Goal: Task Accomplishment & Management: Use online tool/utility

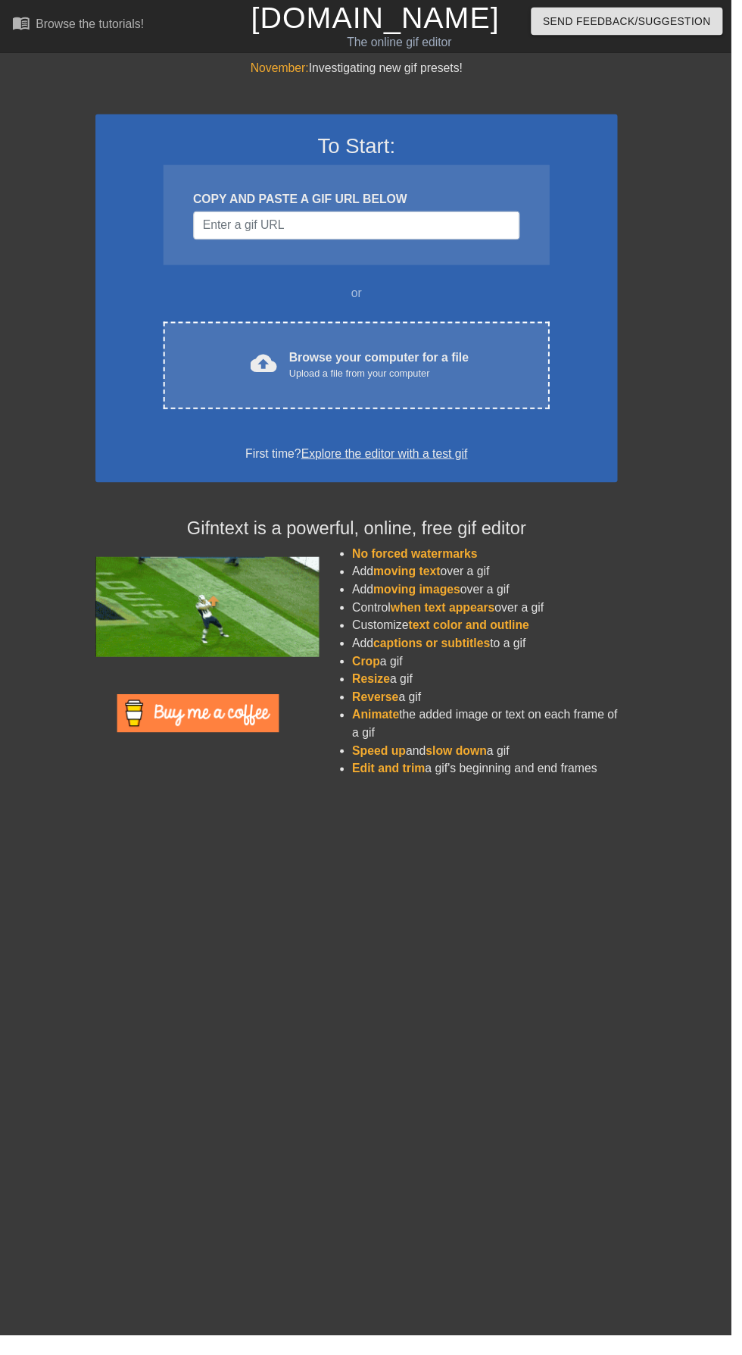
click at [320, 382] on div "Upload a file from your computer" at bounding box center [385, 379] width 183 height 15
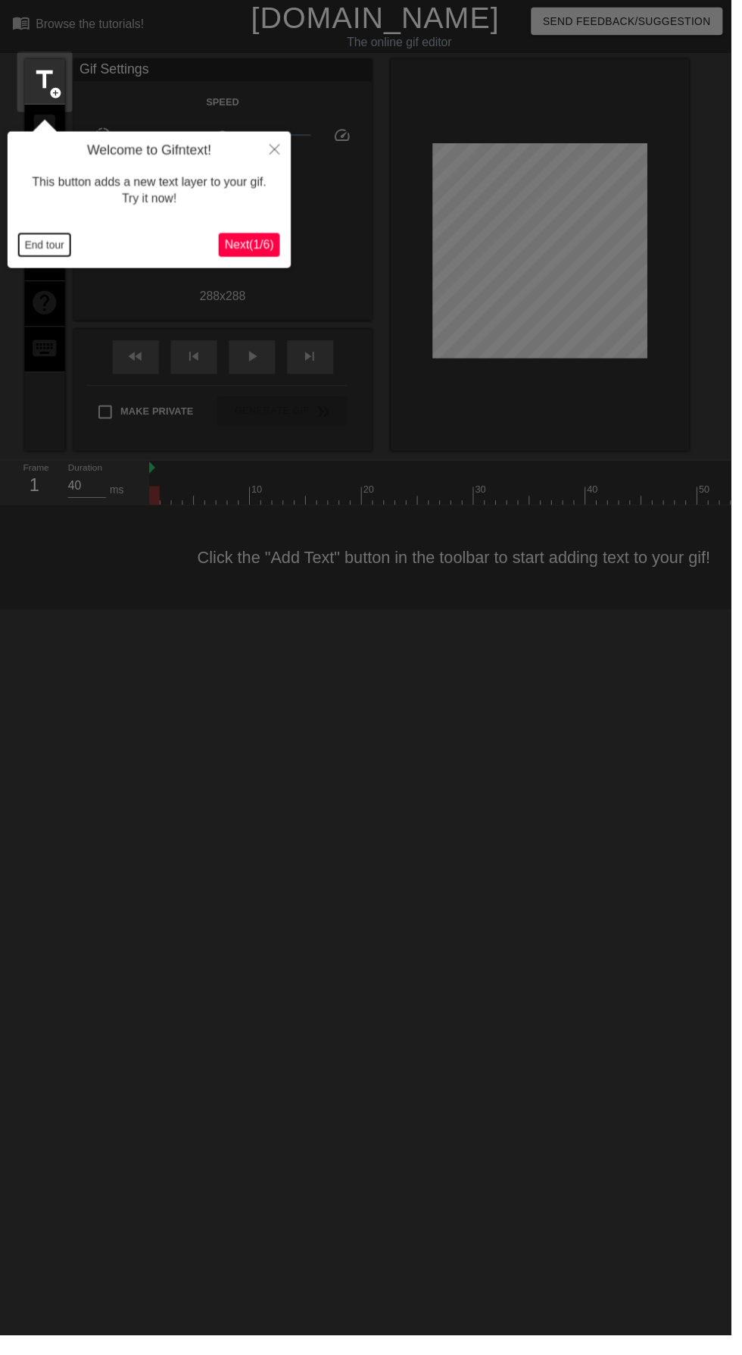
click at [55, 248] on button "End tour" at bounding box center [45, 248] width 52 height 23
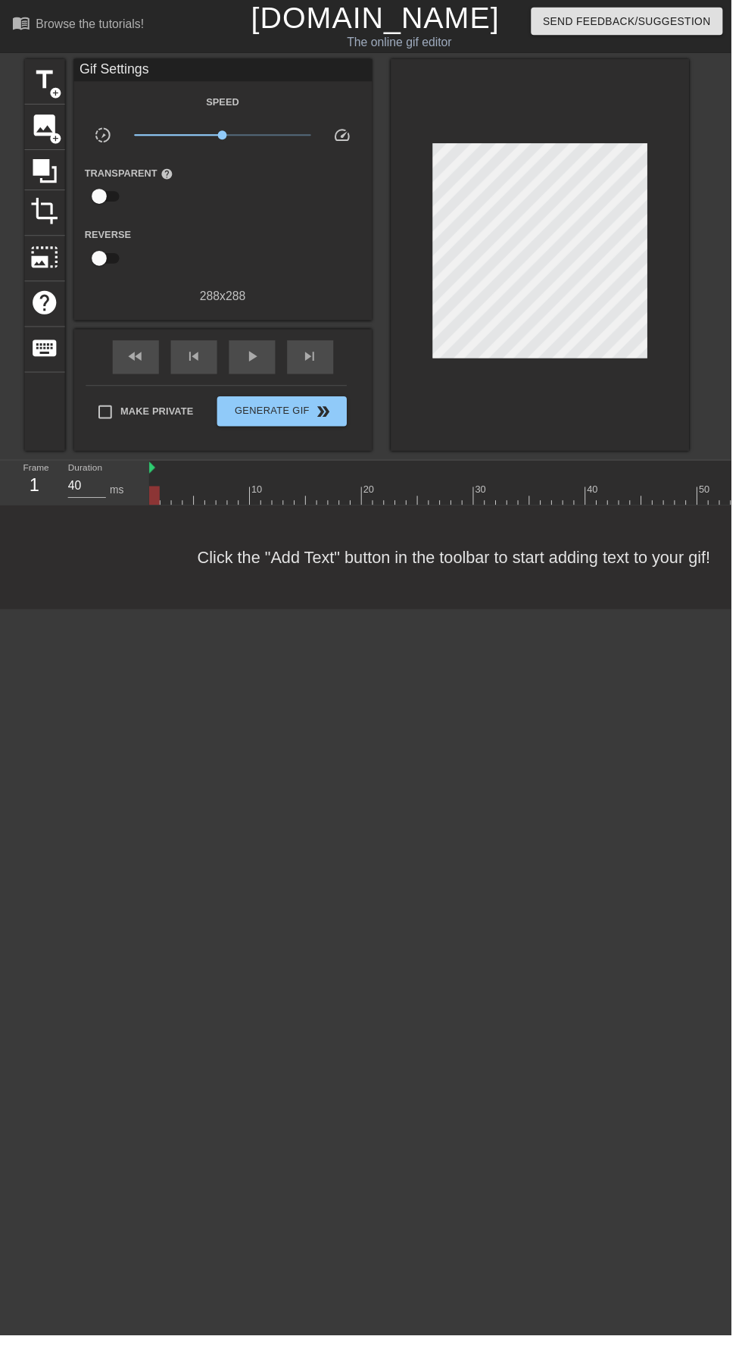
click at [120, 199] on input "checkbox" at bounding box center [101, 199] width 86 height 29
checkbox input "true"
click at [230, 207] on div at bounding box center [227, 200] width 30 height 30
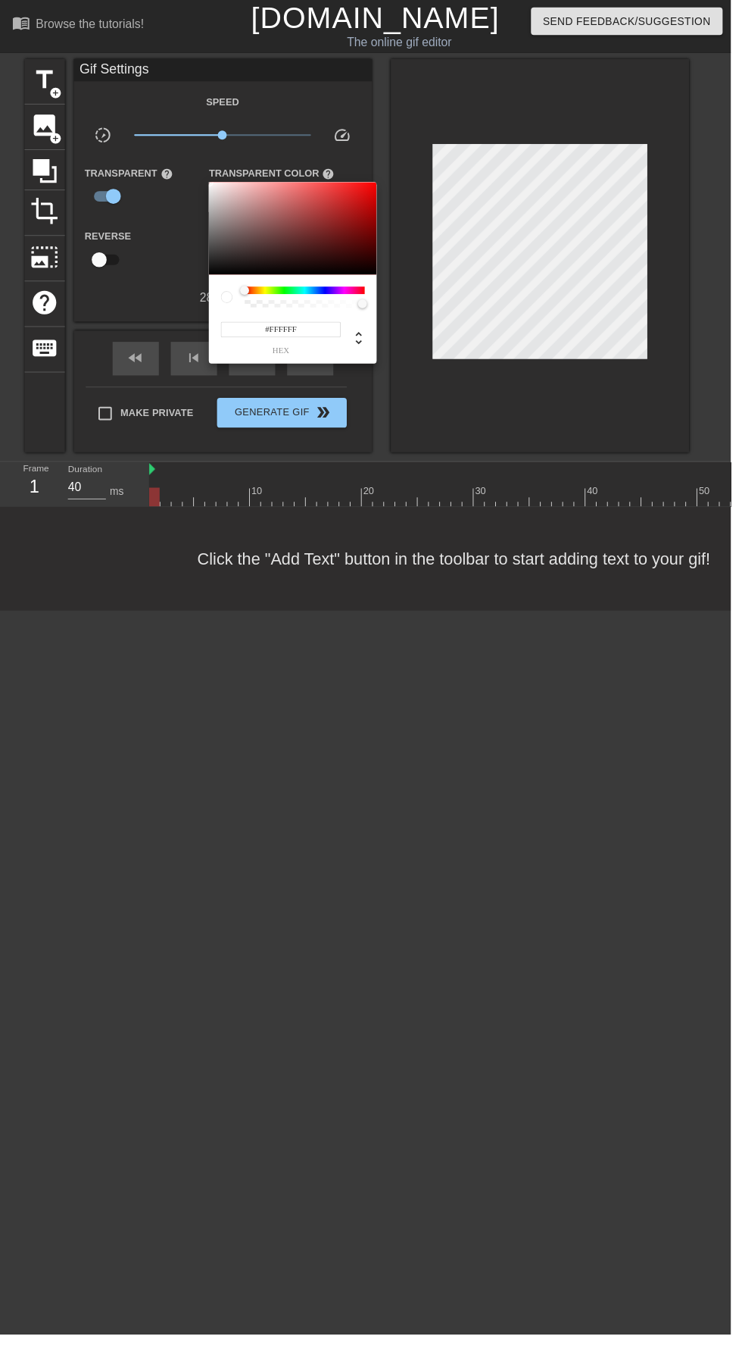
type input "255"
type input "0"
click at [281, 795] on div at bounding box center [371, 677] width 742 height 1355
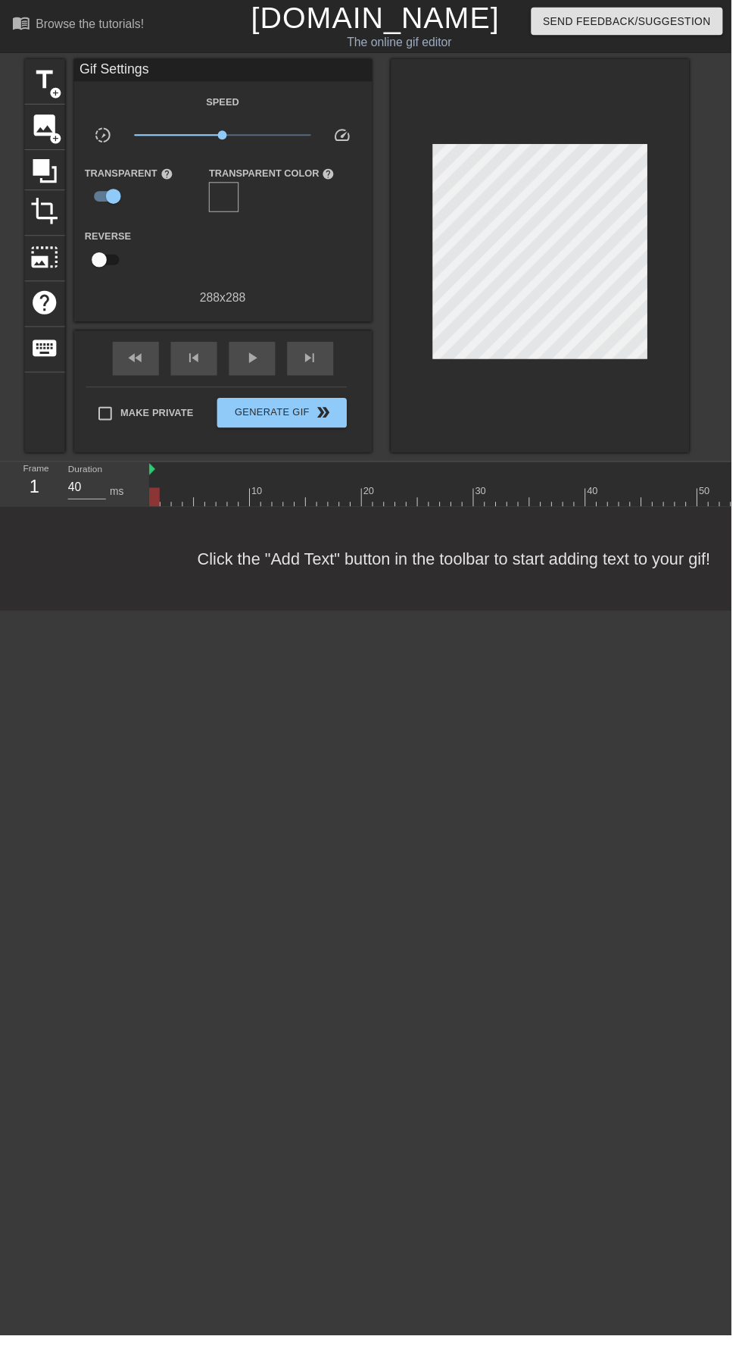
click at [56, 128] on span "image" at bounding box center [45, 127] width 29 height 29
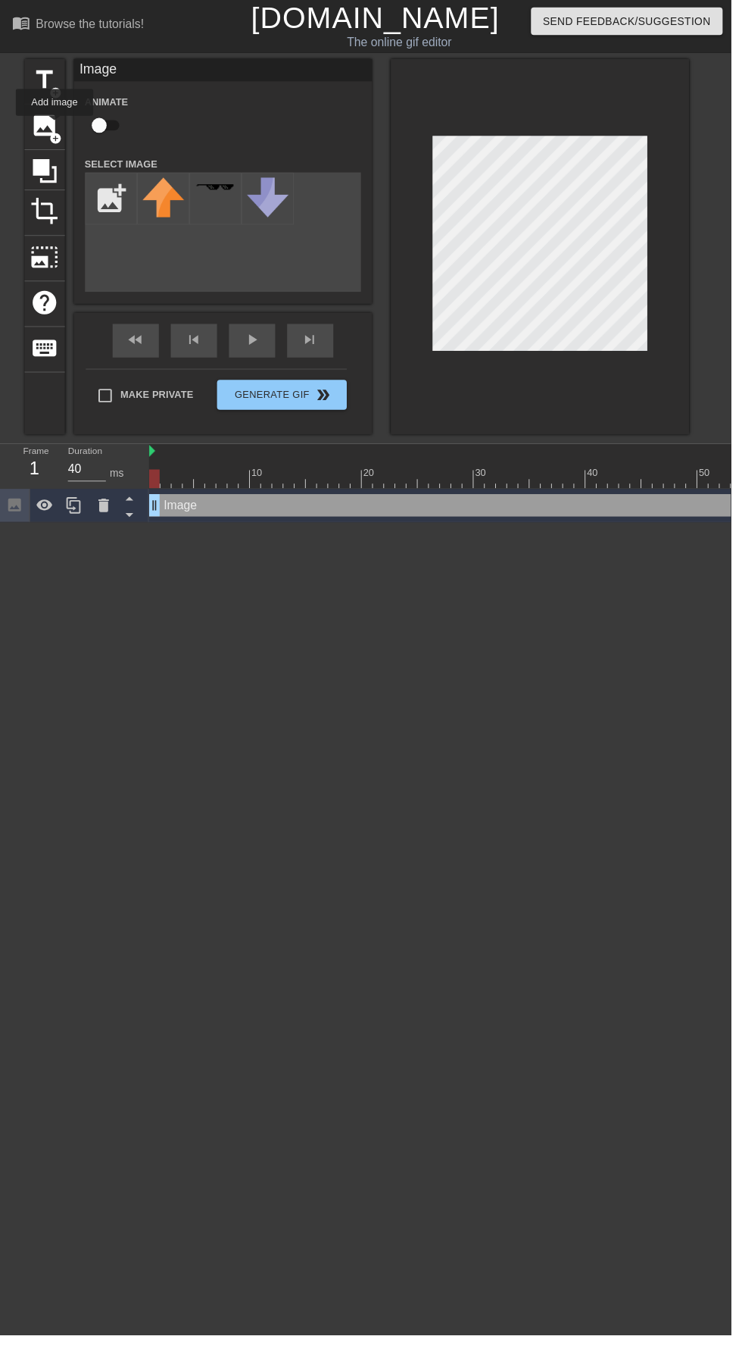
click at [117, 187] on input "file" at bounding box center [113, 202] width 52 height 52
type input "C:\fakepath\٢٠٢٥٠٨٢٦_٠١٠٥١٧.png"
click at [164, 205] on img at bounding box center [166, 201] width 42 height 42
click at [306, 402] on div "Make Private Generate Gif double_arrow" at bounding box center [219, 404] width 265 height 60
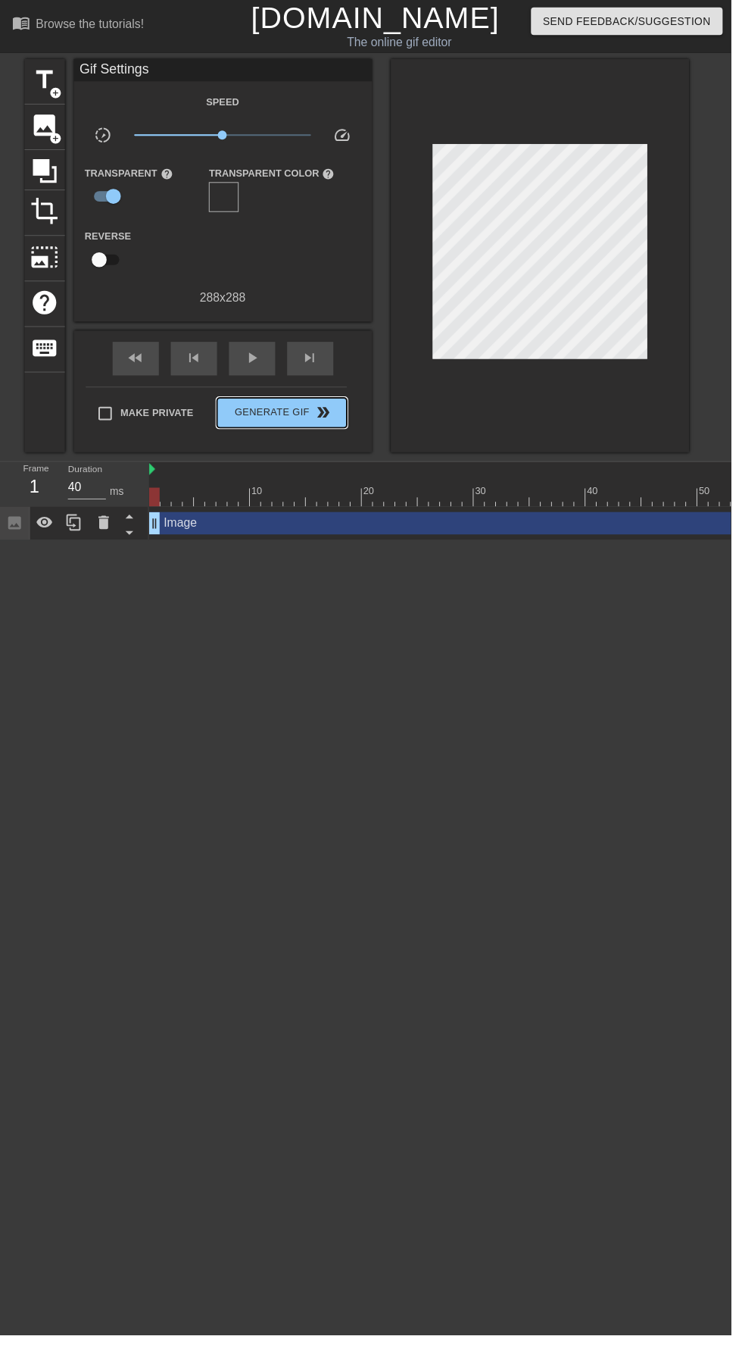
click at [305, 410] on span "Generate Gif double_arrow" at bounding box center [286, 419] width 119 height 18
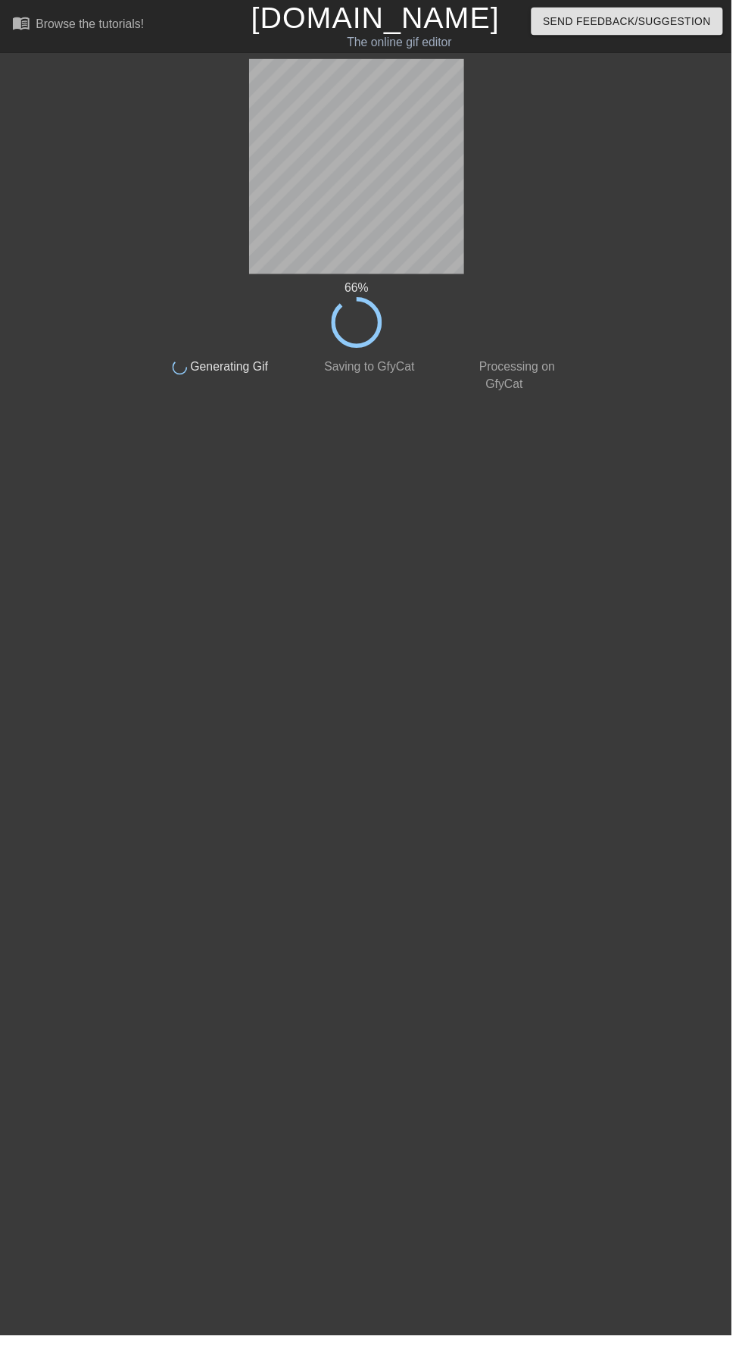
click at [486, 406] on html "menu_book Browse the tutorials! Gifntext.com The online gif editor Send Feedbac…" at bounding box center [371, 203] width 742 height 406
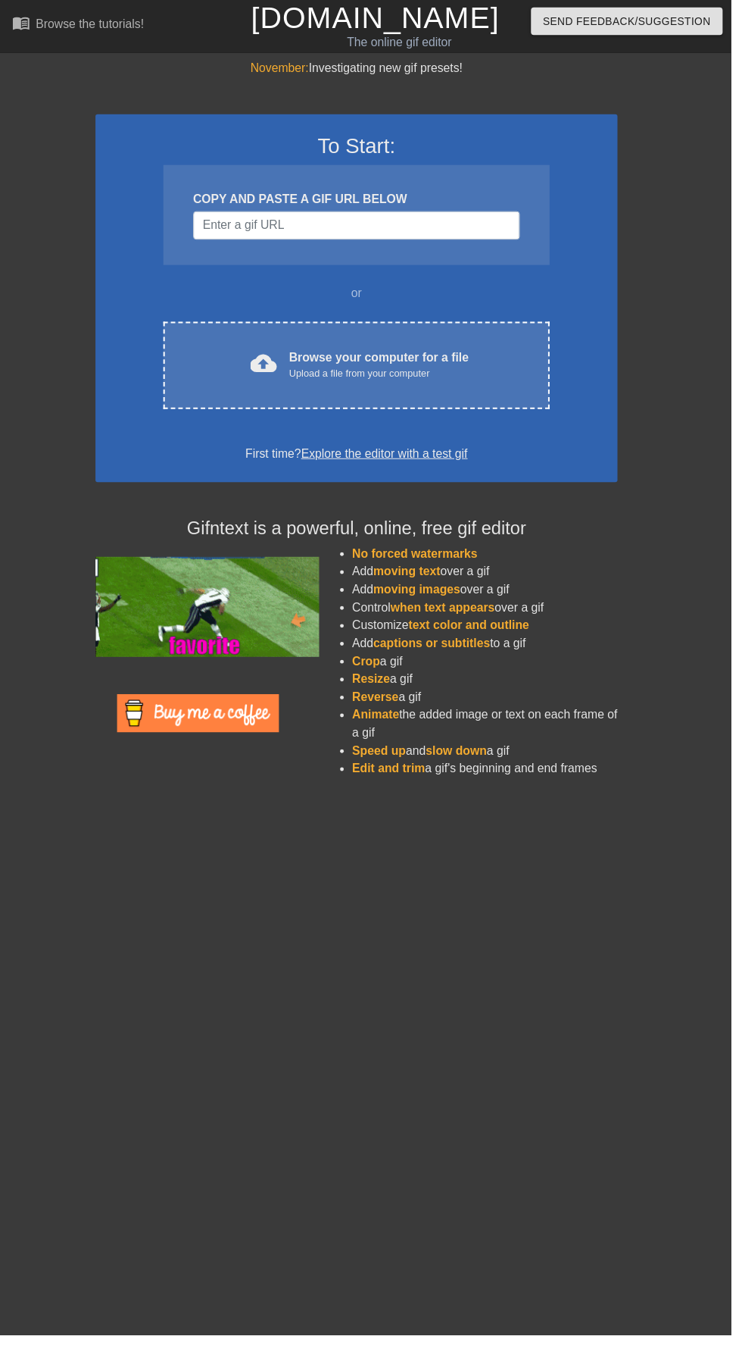
click at [374, 358] on div "Browse your computer for a file Upload a file from your computer" at bounding box center [385, 370] width 183 height 33
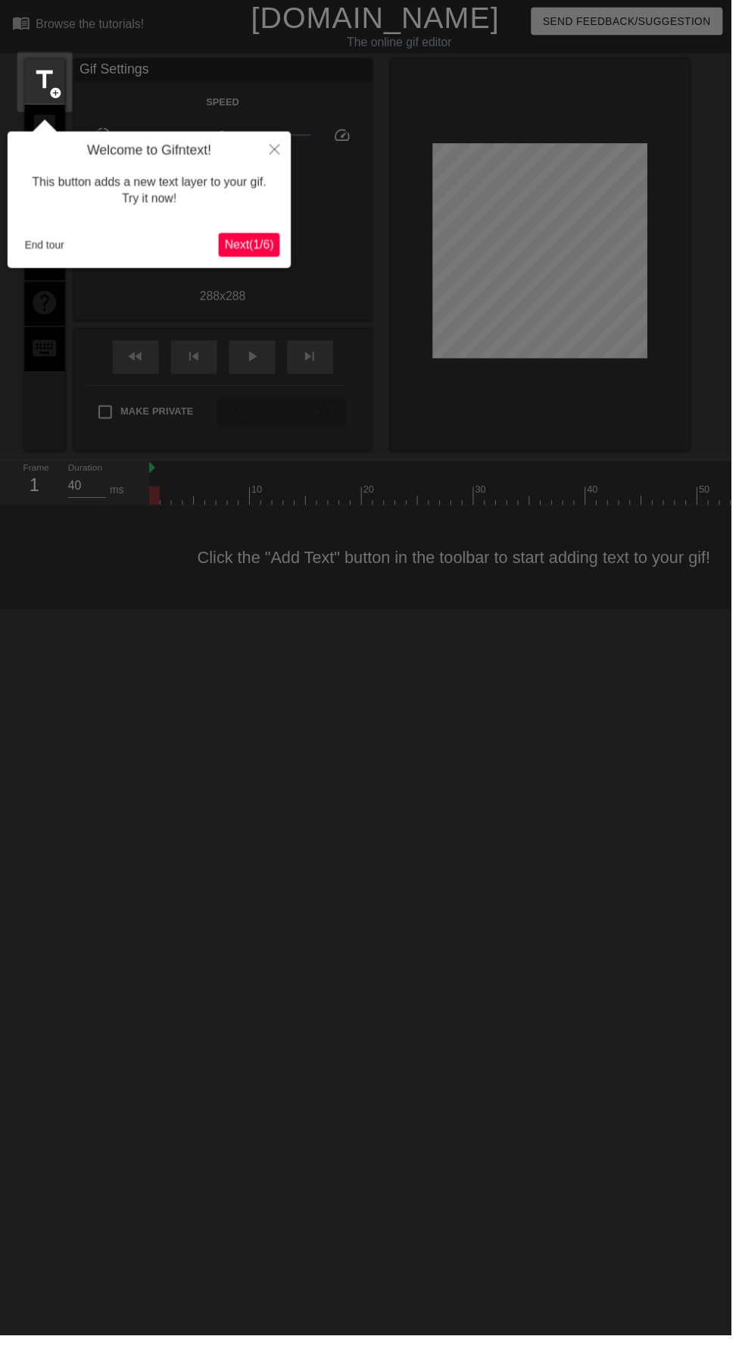
click at [46, 264] on div "Welcome to Gifntext! This button adds a new text layer to your gif. Try it now!…" at bounding box center [152, 202] width 288 height 139
click at [54, 260] on div "End tour Next ( 1 / 6 )" at bounding box center [151, 248] width 265 height 24
click at [57, 250] on button "End tour" at bounding box center [45, 248] width 52 height 23
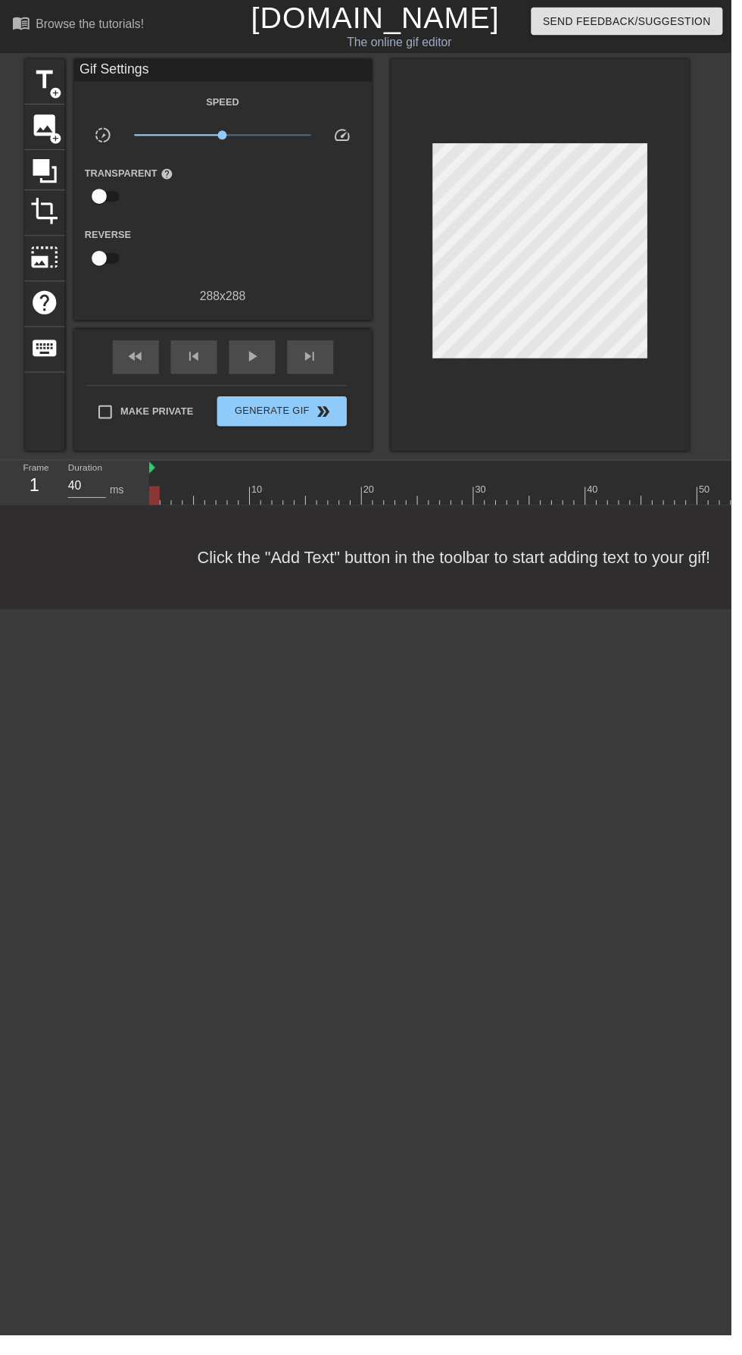
click at [125, 207] on input "checkbox" at bounding box center [101, 199] width 86 height 29
checkbox input "true"
click at [220, 210] on div at bounding box center [227, 200] width 30 height 30
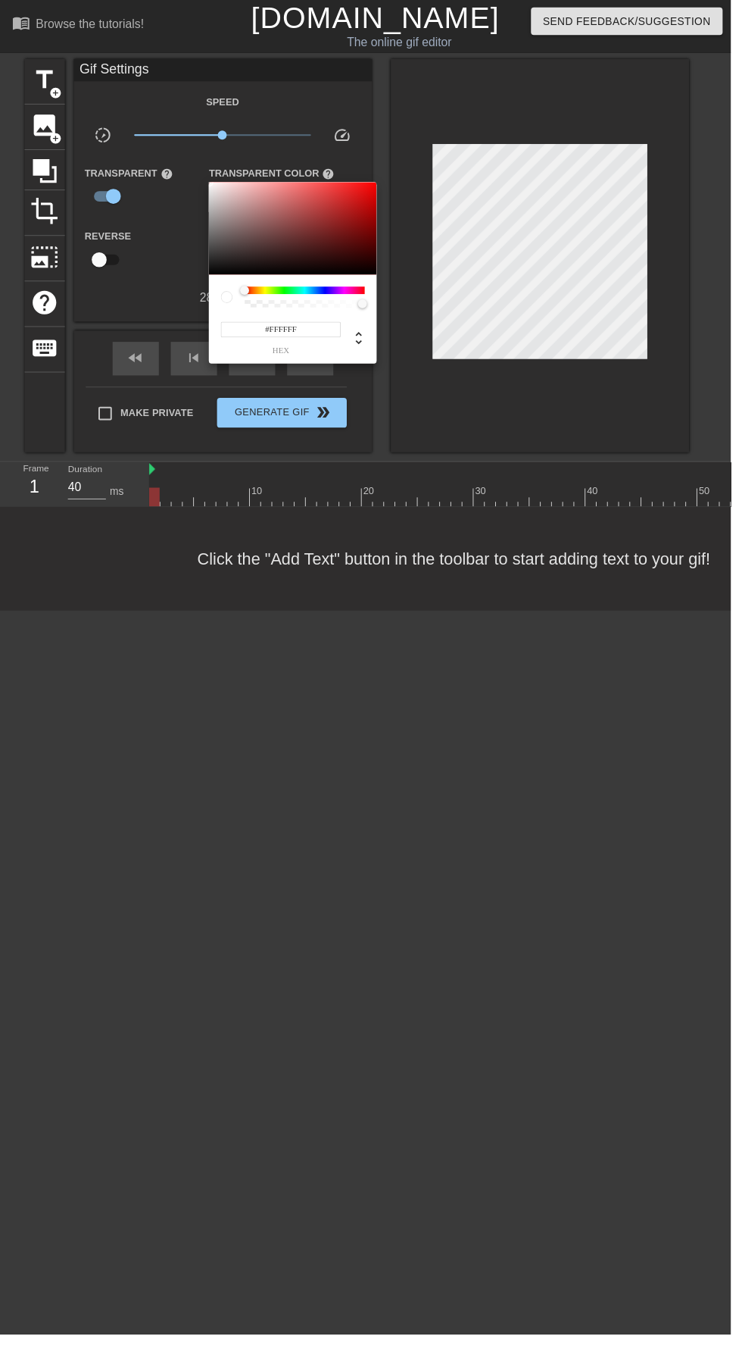
type input "255"
click at [374, 740] on div at bounding box center [371, 677] width 742 height 1355
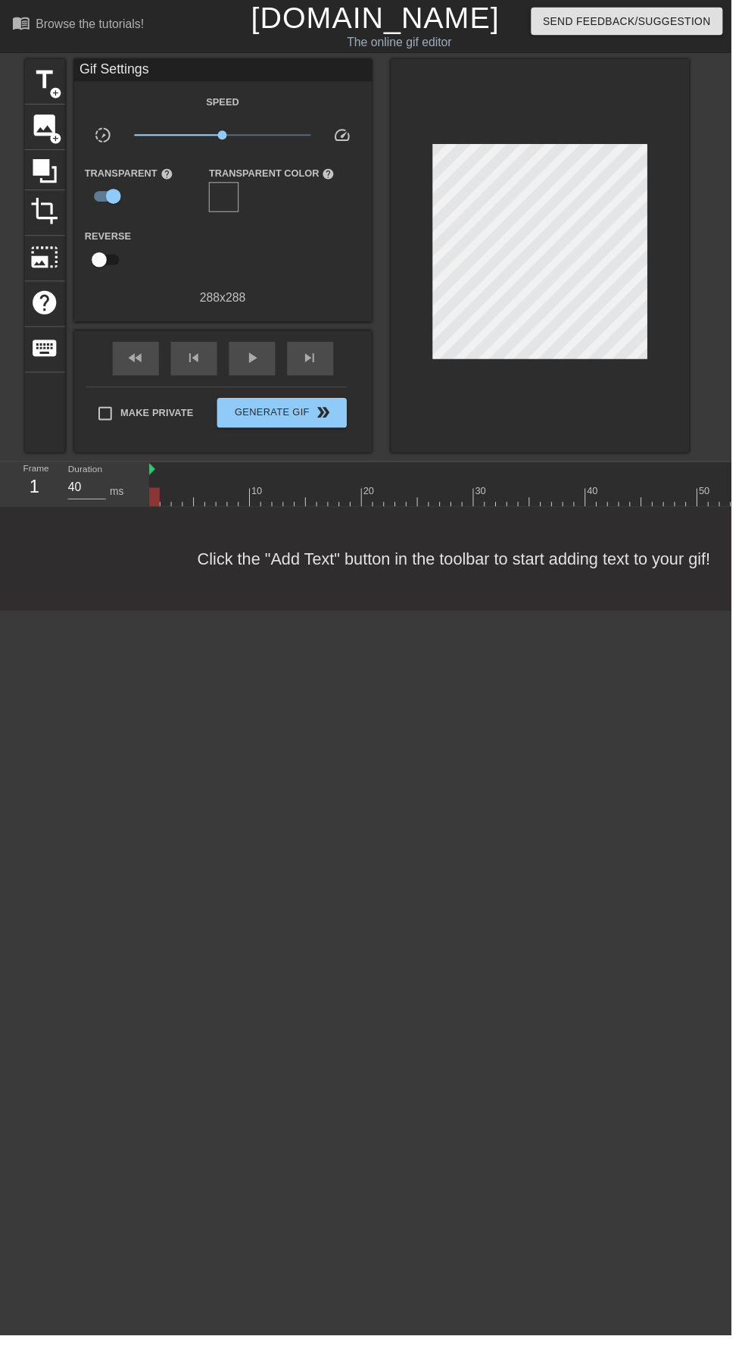
click at [56, 139] on span "add_circle" at bounding box center [56, 140] width 13 height 13
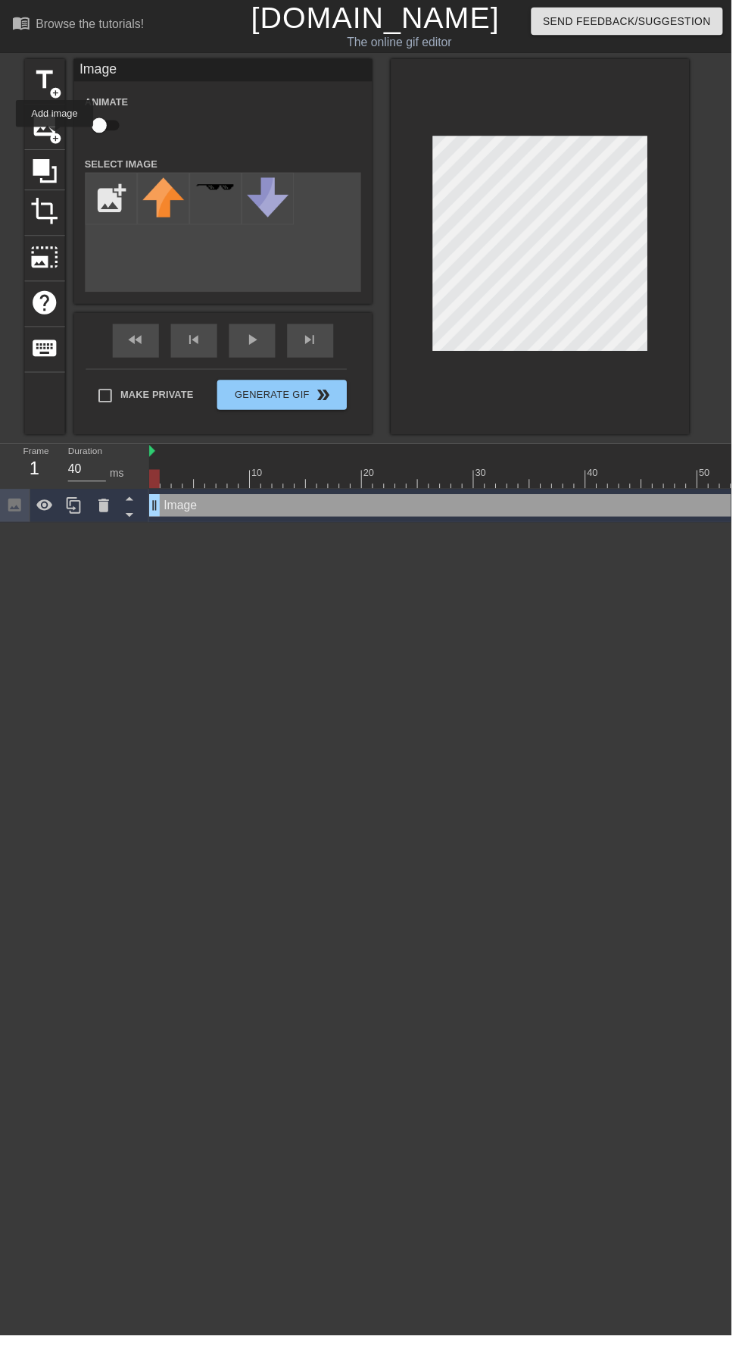
click at [117, 189] on input "file" at bounding box center [113, 202] width 52 height 52
type input "C:\fakepath\٢٠٢٥٠٨٢٦_٠١٠٥١٧.png"
click at [161, 212] on img at bounding box center [166, 201] width 42 height 42
click at [307, 400] on div "Make Private Generate Gif double_arrow" at bounding box center [219, 404] width 265 height 60
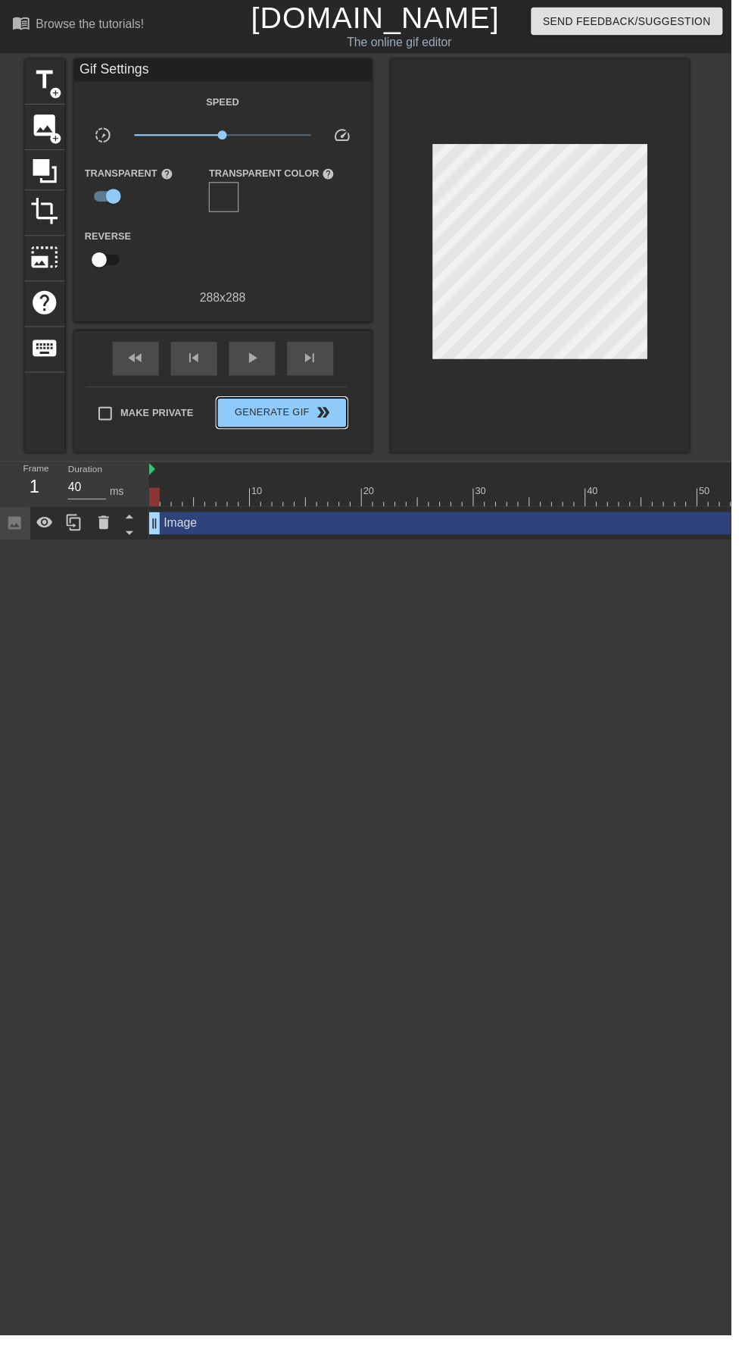
click at [311, 407] on button "Generate Gif double_arrow" at bounding box center [285, 419] width 131 height 30
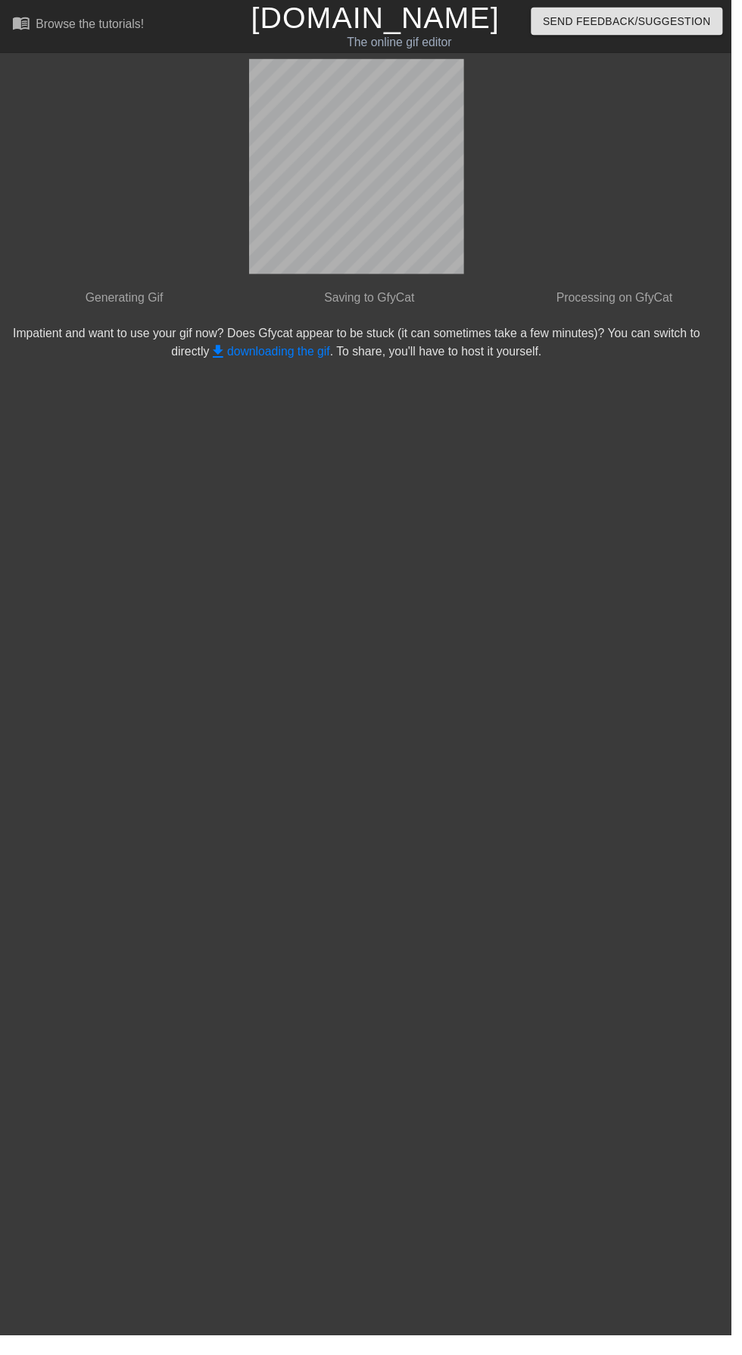
click at [299, 354] on link "get_app downloading the gif" at bounding box center [274, 356] width 123 height 13
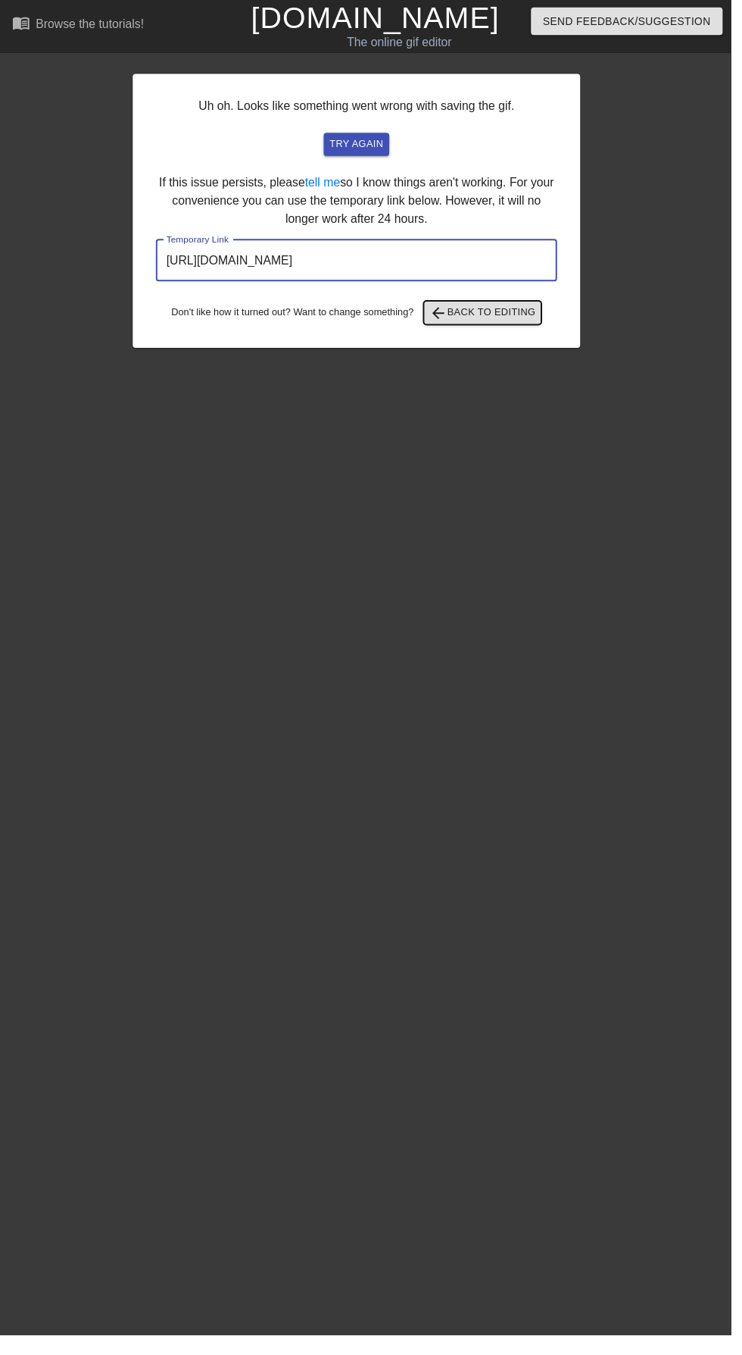
click at [511, 310] on span "arrow_back Back to Editing" at bounding box center [490, 317] width 108 height 18
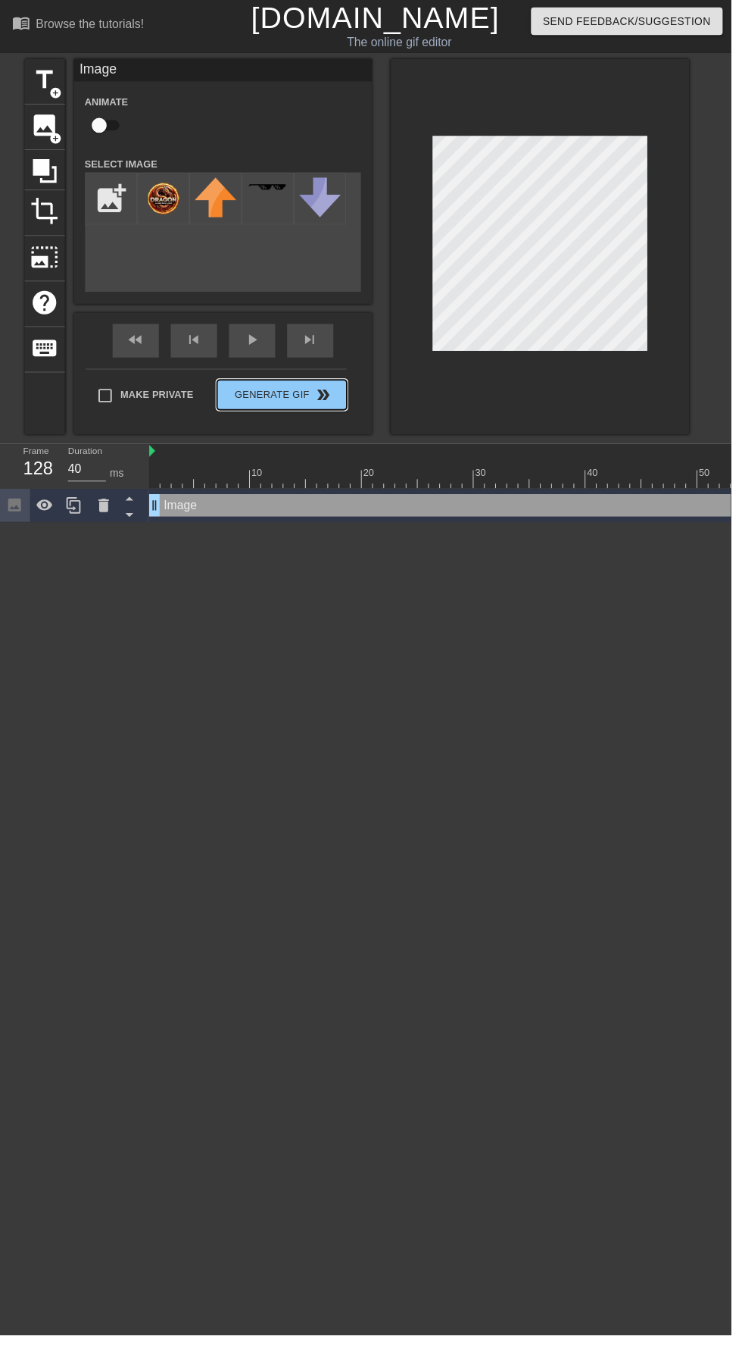
click at [300, 392] on div "Make Private Generate Gif double_arrow" at bounding box center [219, 404] width 265 height 60
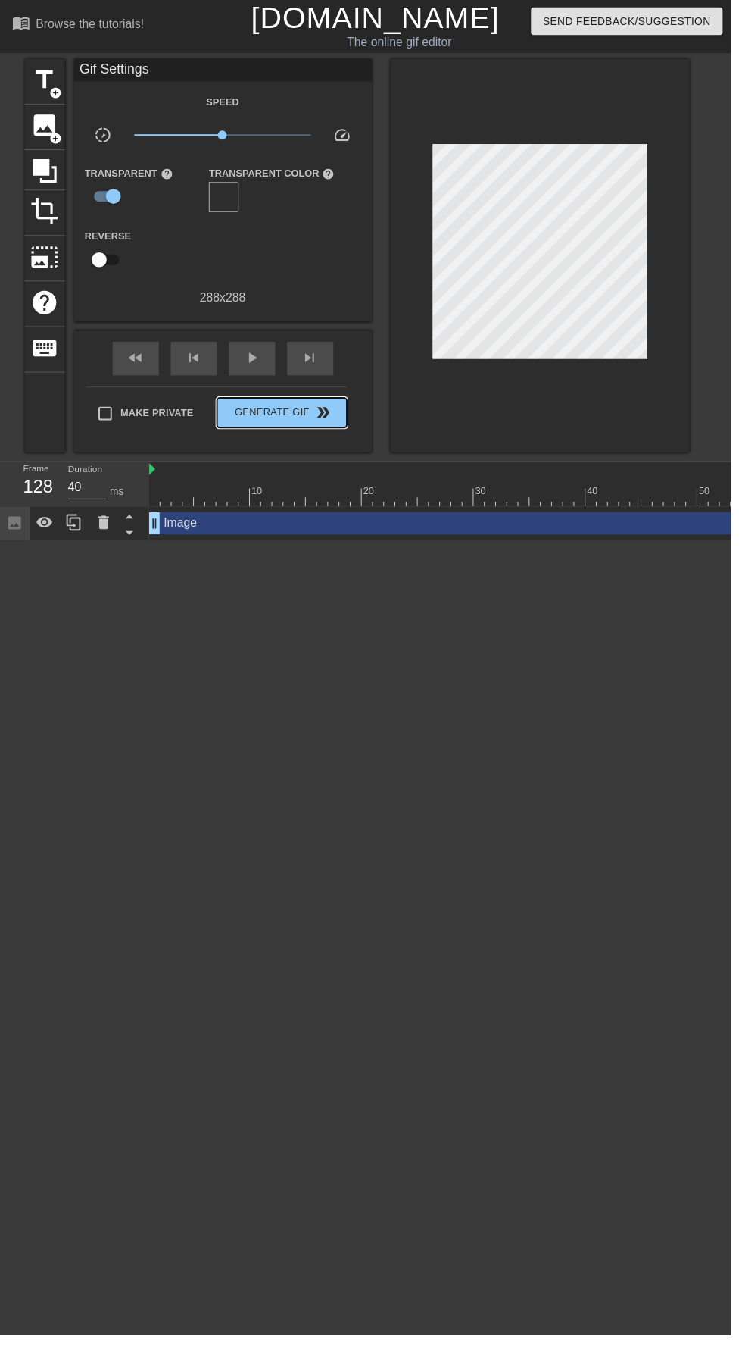
click at [293, 414] on span "Generate Gif double_arrow" at bounding box center [286, 419] width 119 height 18
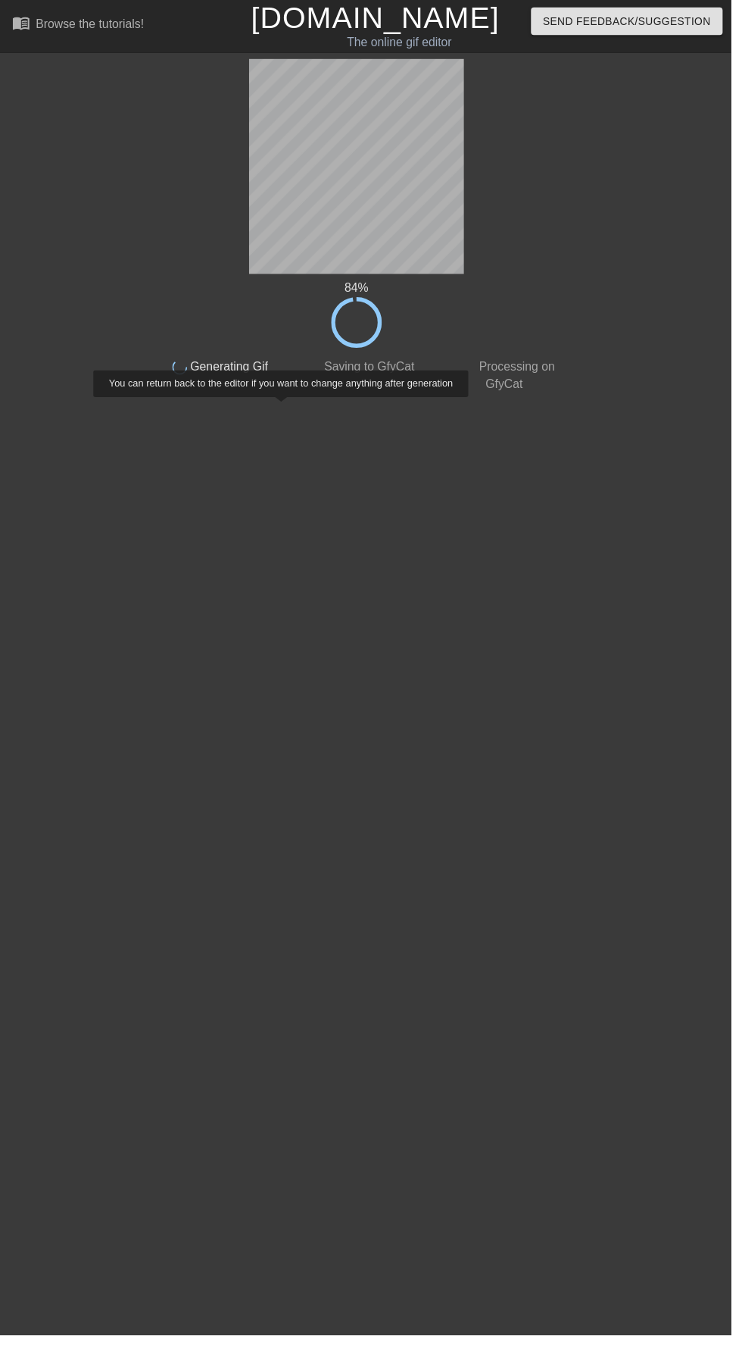
click at [736, 406] on html "menu_book Browse the tutorials! Gifntext.com The online gif editor Send Feedbac…" at bounding box center [371, 203] width 742 height 406
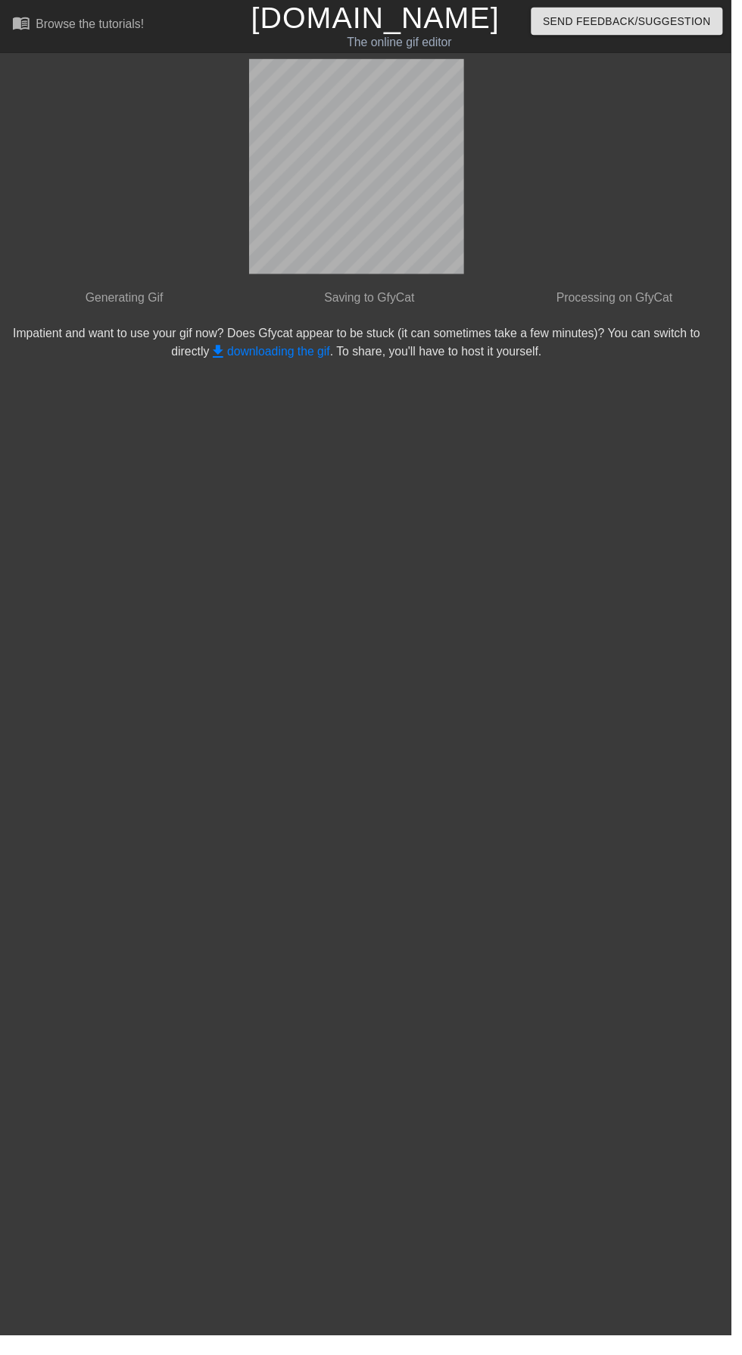
click at [281, 350] on link "get_app downloading the gif" at bounding box center [274, 356] width 123 height 13
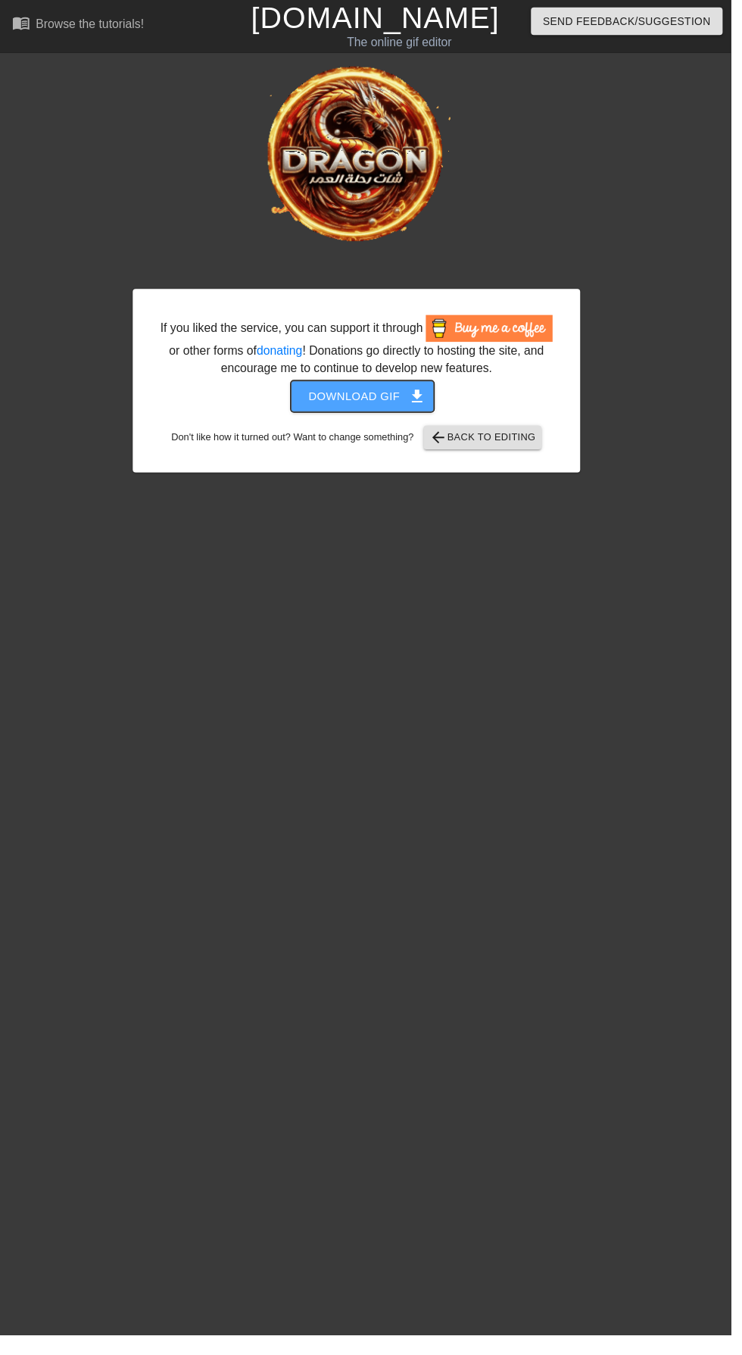
click at [374, 409] on button "Download gif get_app" at bounding box center [368, 402] width 146 height 32
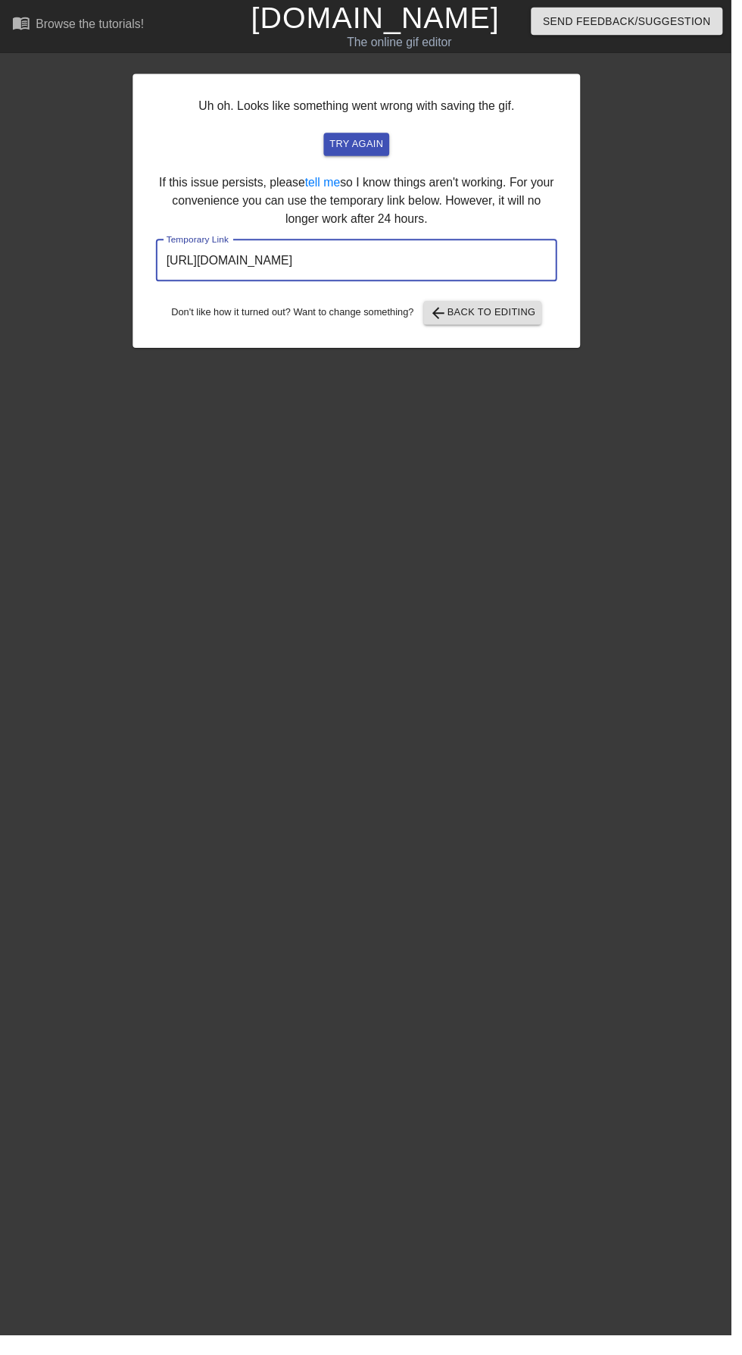
click at [394, 20] on link "[DOMAIN_NAME]" at bounding box center [381, 18] width 252 height 33
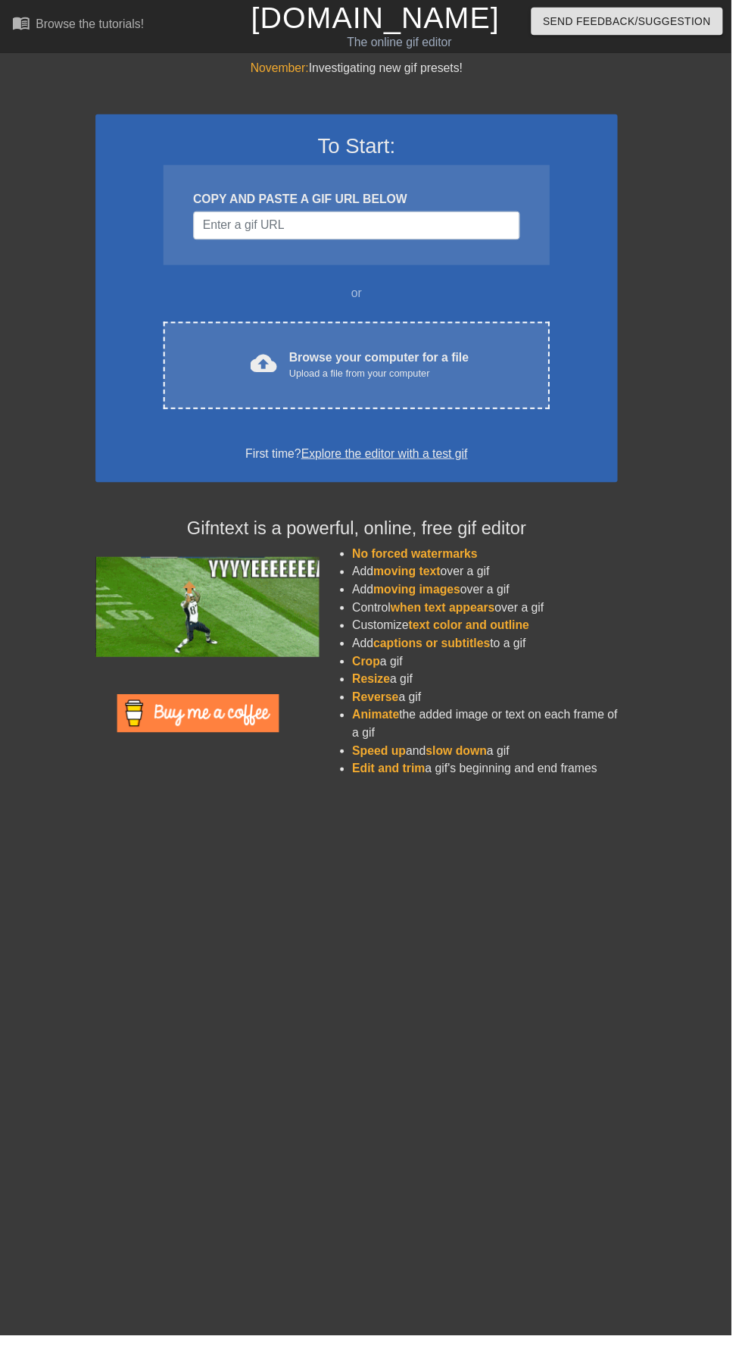
click at [374, 358] on div "Browse your computer for a file Upload a file from your computer" at bounding box center [385, 370] width 183 height 33
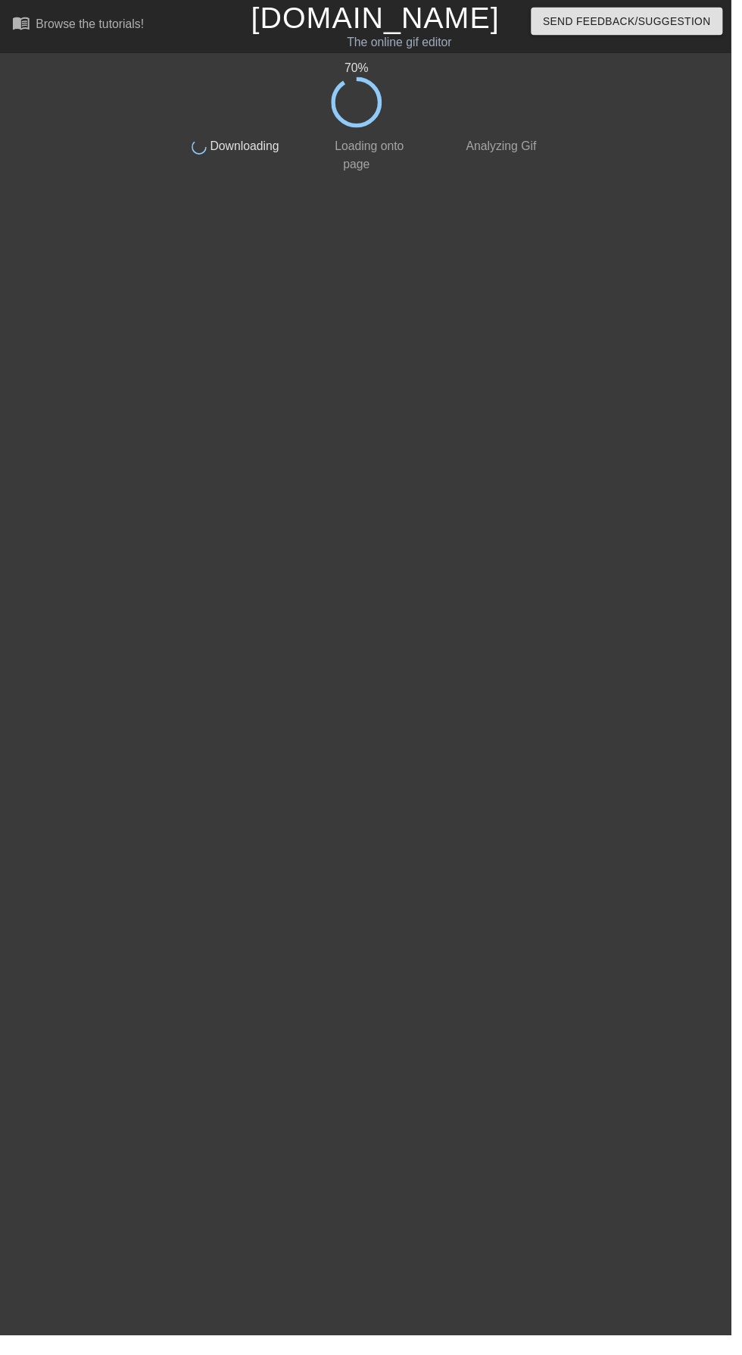
click at [589, 183] on html "menu_book Browse the tutorials! [DOMAIN_NAME] The online gif editor Send Feedba…" at bounding box center [371, 91] width 742 height 183
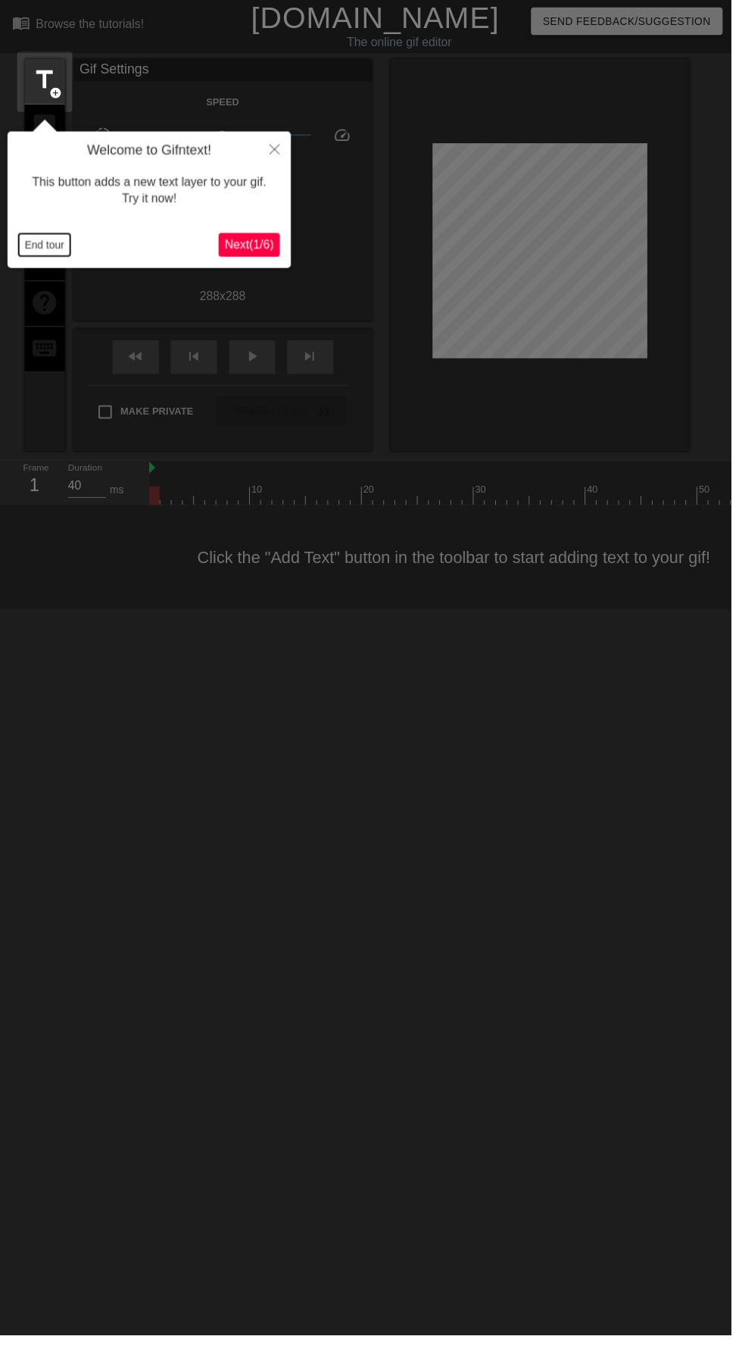
click at [57, 259] on button "End tour" at bounding box center [45, 248] width 52 height 23
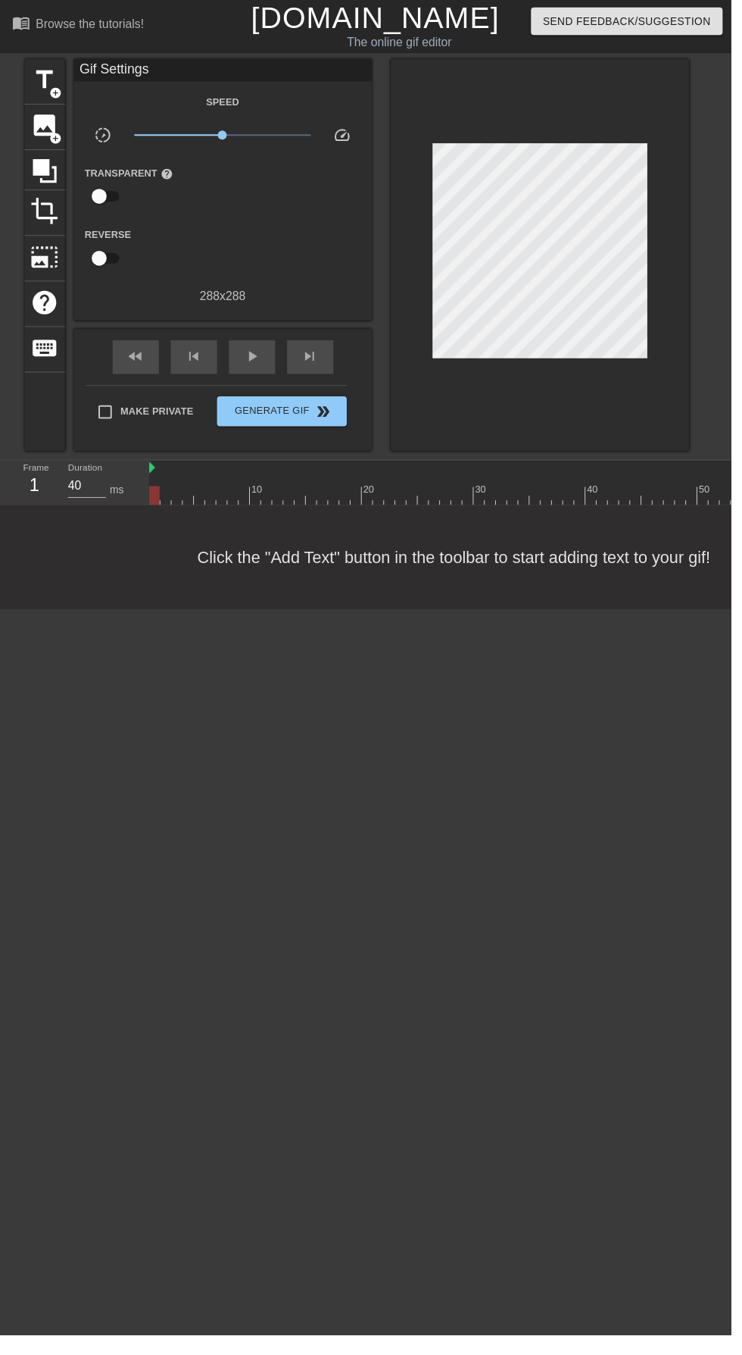
click at [130, 211] on input "checkbox" at bounding box center [101, 199] width 86 height 29
checkbox input "true"
click at [233, 201] on div at bounding box center [227, 200] width 30 height 30
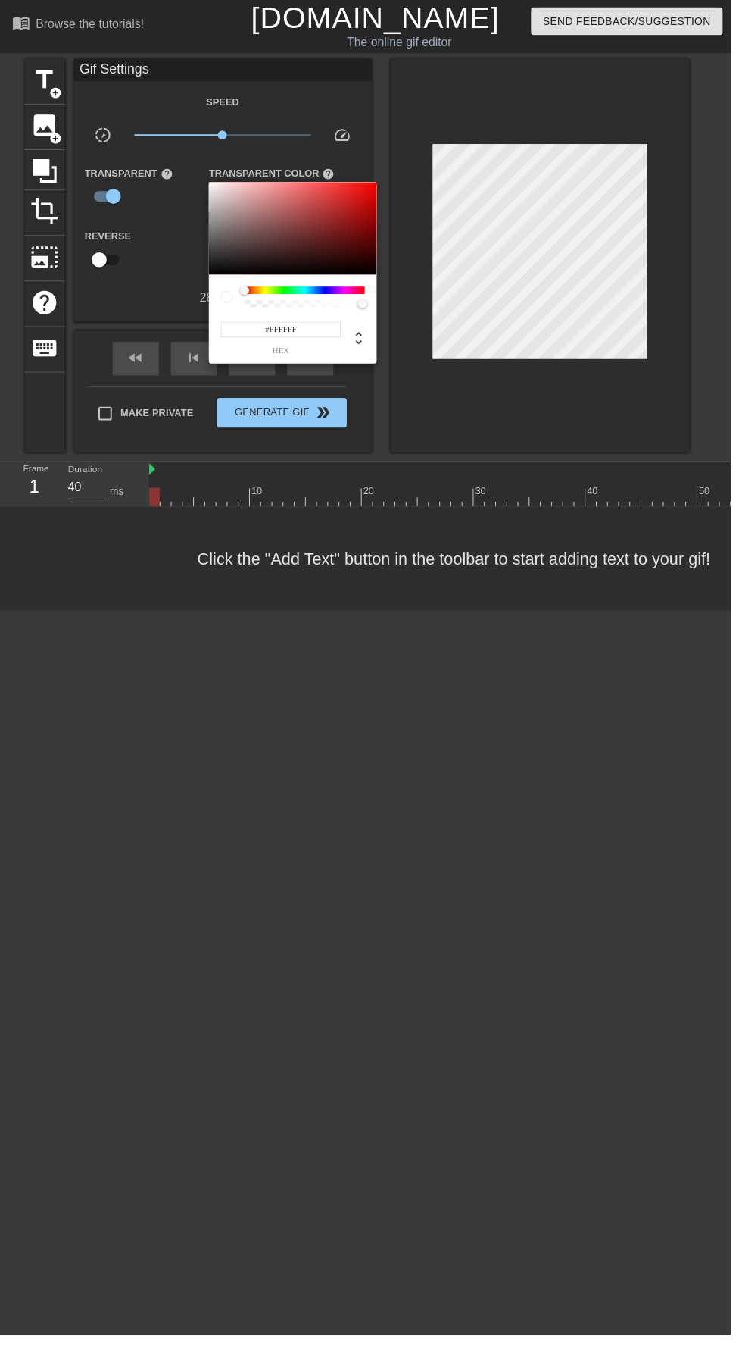
type input "255"
click at [55, 152] on div at bounding box center [371, 677] width 742 height 1355
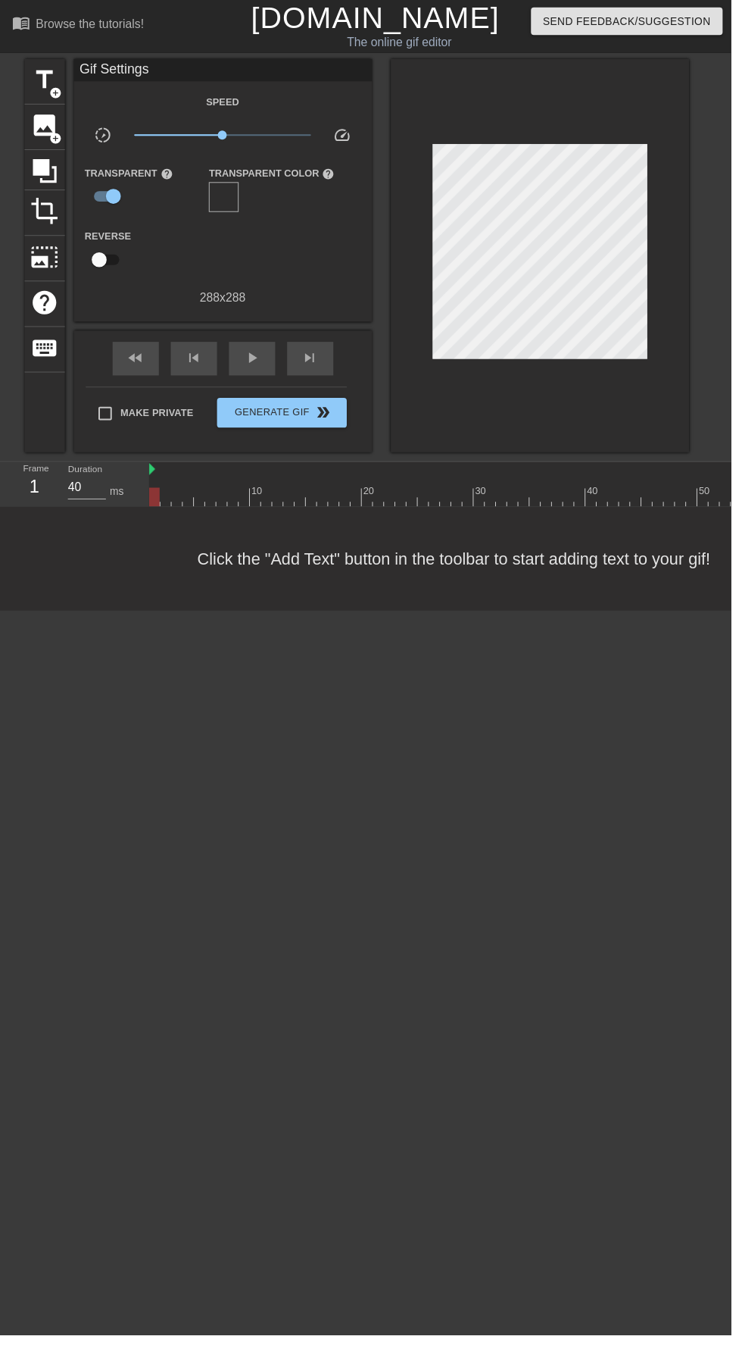
click at [56, 139] on span "add_circle" at bounding box center [56, 140] width 13 height 13
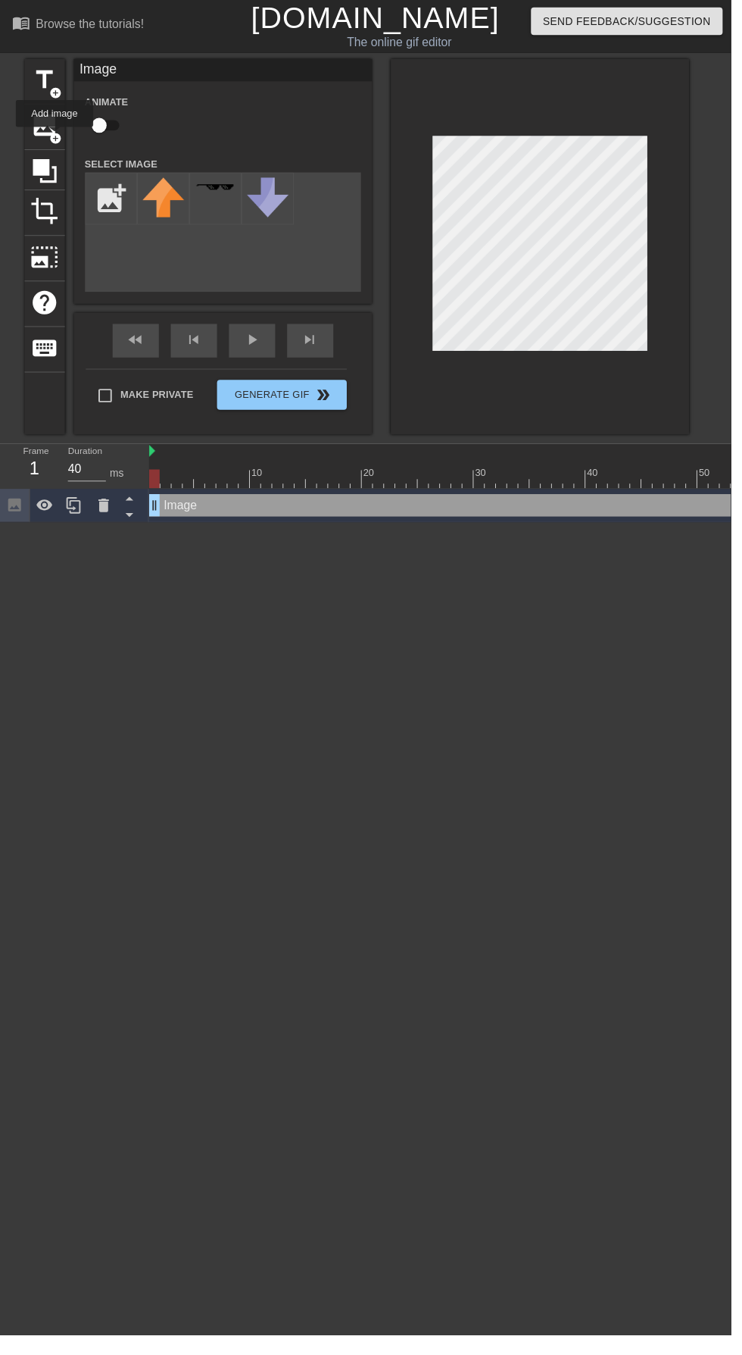
click at [107, 194] on input "file" at bounding box center [113, 202] width 52 height 52
type input "C:\fakepath\٢٠٢٥٠٨٢٦_٠١٠٥١٧.png"
click at [167, 205] on img at bounding box center [166, 201] width 42 height 42
click at [290, 396] on div "Make Private Generate Gif double_arrow" at bounding box center [219, 404] width 265 height 60
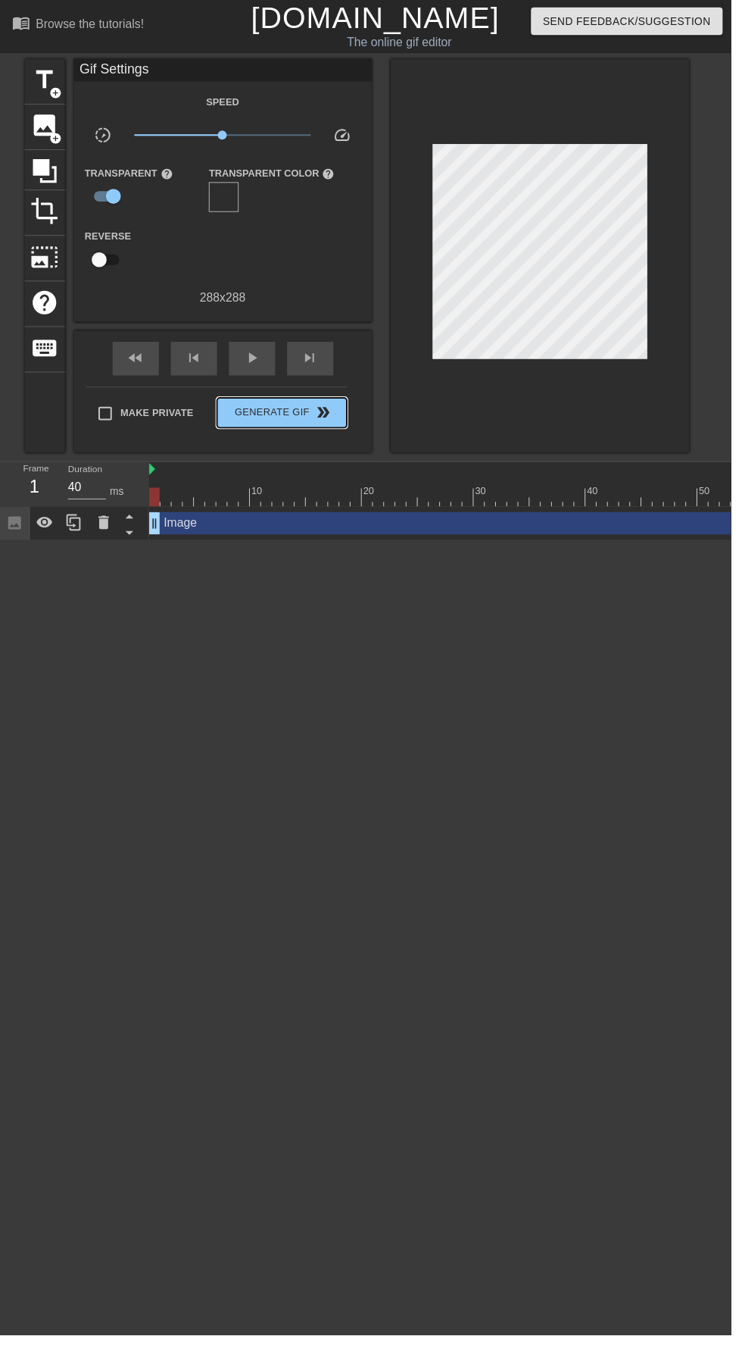
click at [288, 424] on span "Generate Gif double_arrow" at bounding box center [286, 419] width 119 height 18
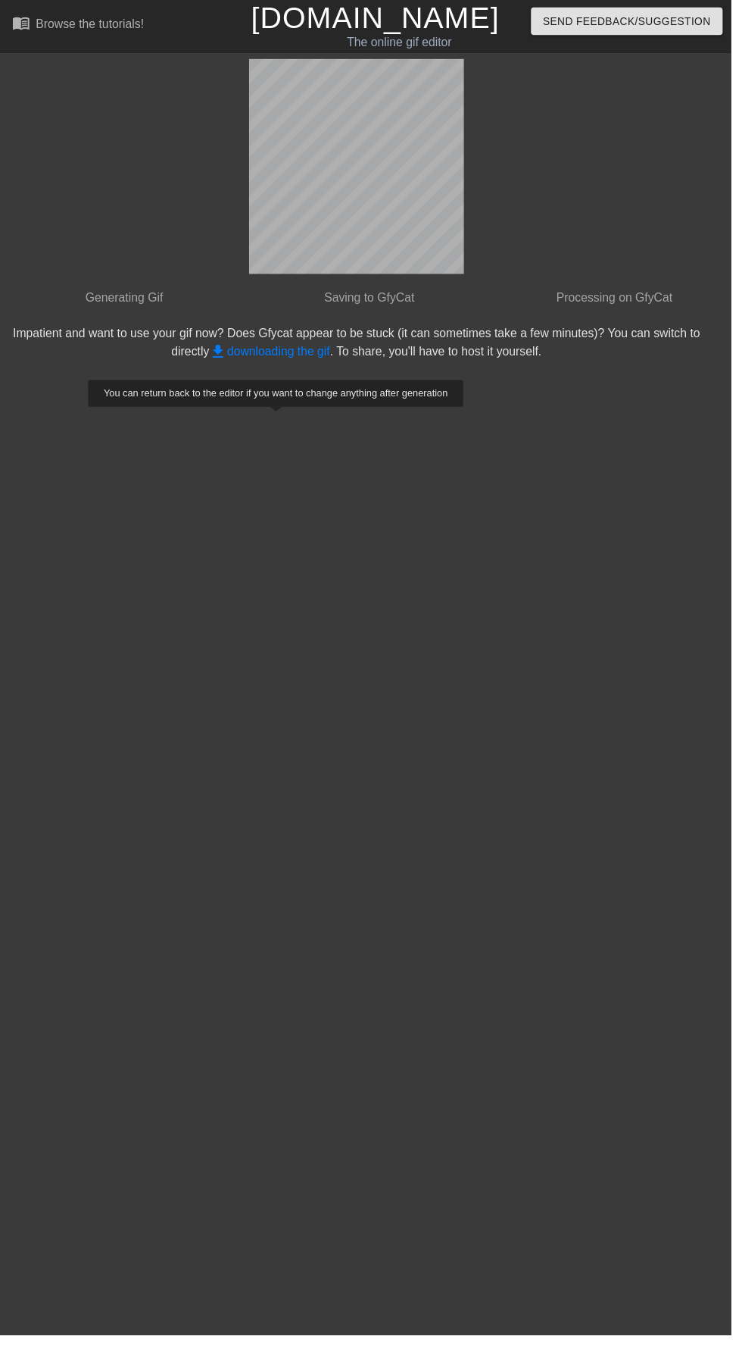
click at [273, 350] on link "get_app downloading the gif" at bounding box center [274, 356] width 123 height 13
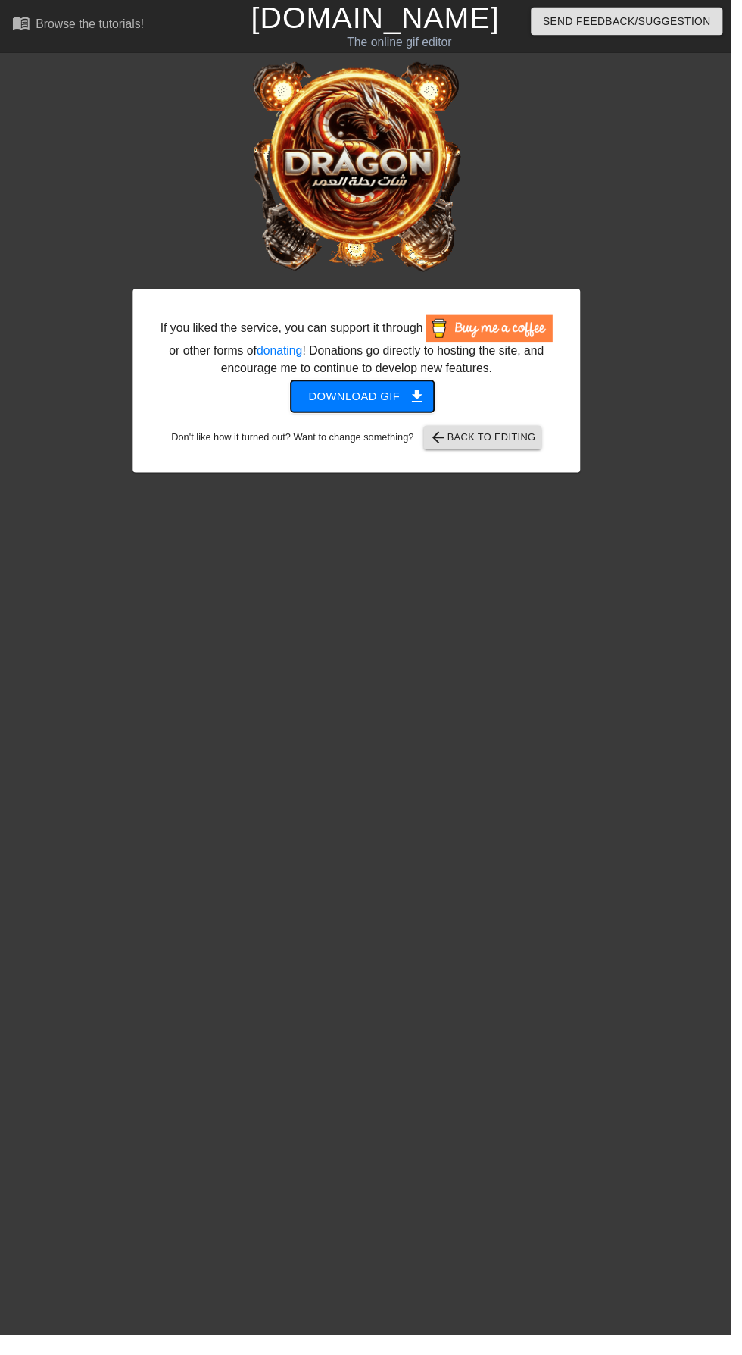
click at [361, 412] on span "Download gif get_app" at bounding box center [369, 402] width 110 height 20
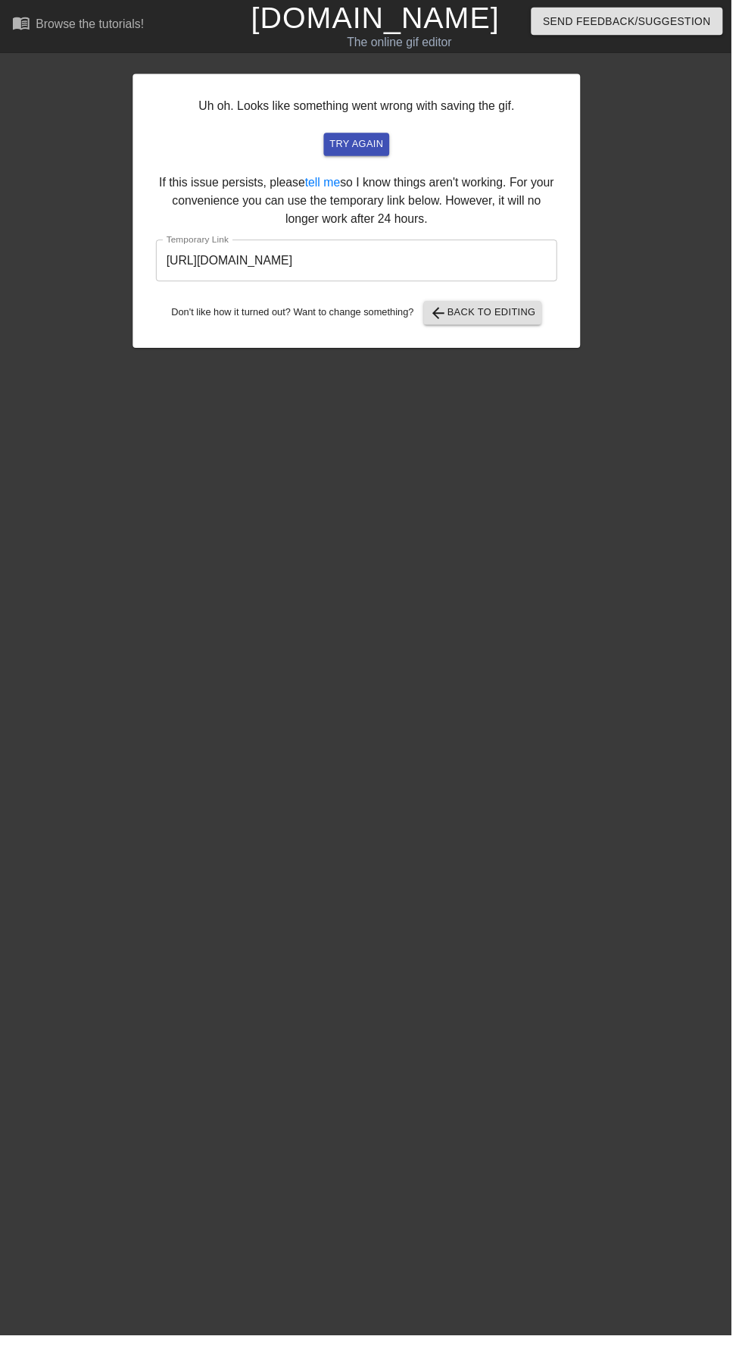
click at [407, 264] on input "[URL][DOMAIN_NAME]" at bounding box center [362, 264] width 408 height 42
